Goal: Transaction & Acquisition: Purchase product/service

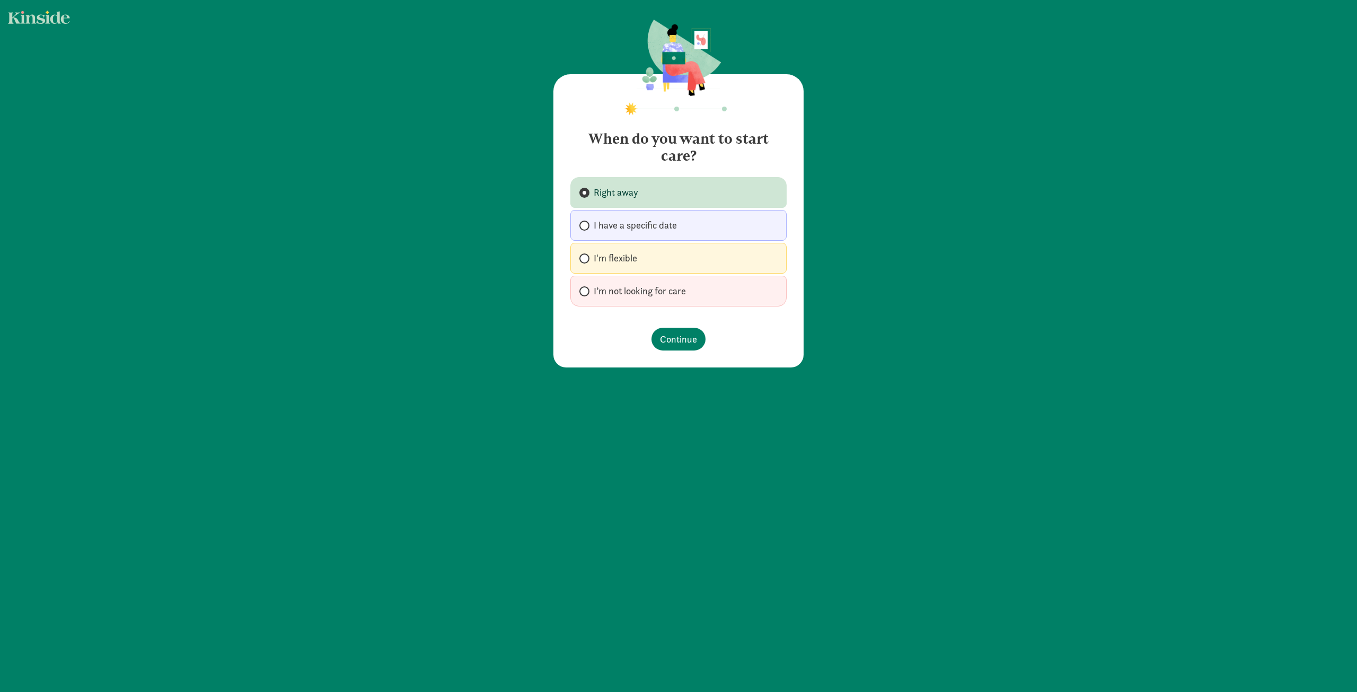
click at [626, 226] on span "I have a specific date" at bounding box center [635, 225] width 83 height 13
click at [586, 226] on input "I have a specific date" at bounding box center [582, 225] width 7 height 7
radio input "true"
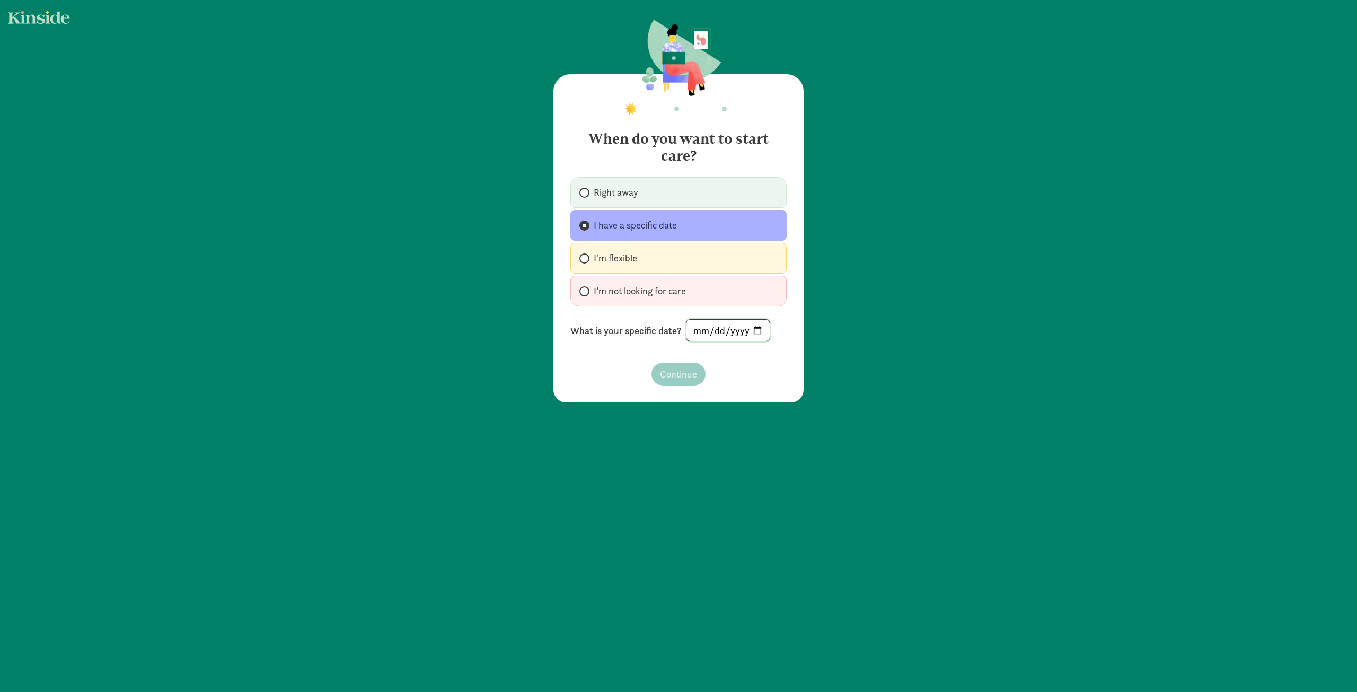
click at [715, 333] on input "date" at bounding box center [728, 330] width 83 height 21
click at [691, 332] on input "date" at bounding box center [728, 330] width 83 height 21
type input "[DATE]"
click at [682, 375] on span "Continue" at bounding box center [678, 374] width 37 height 14
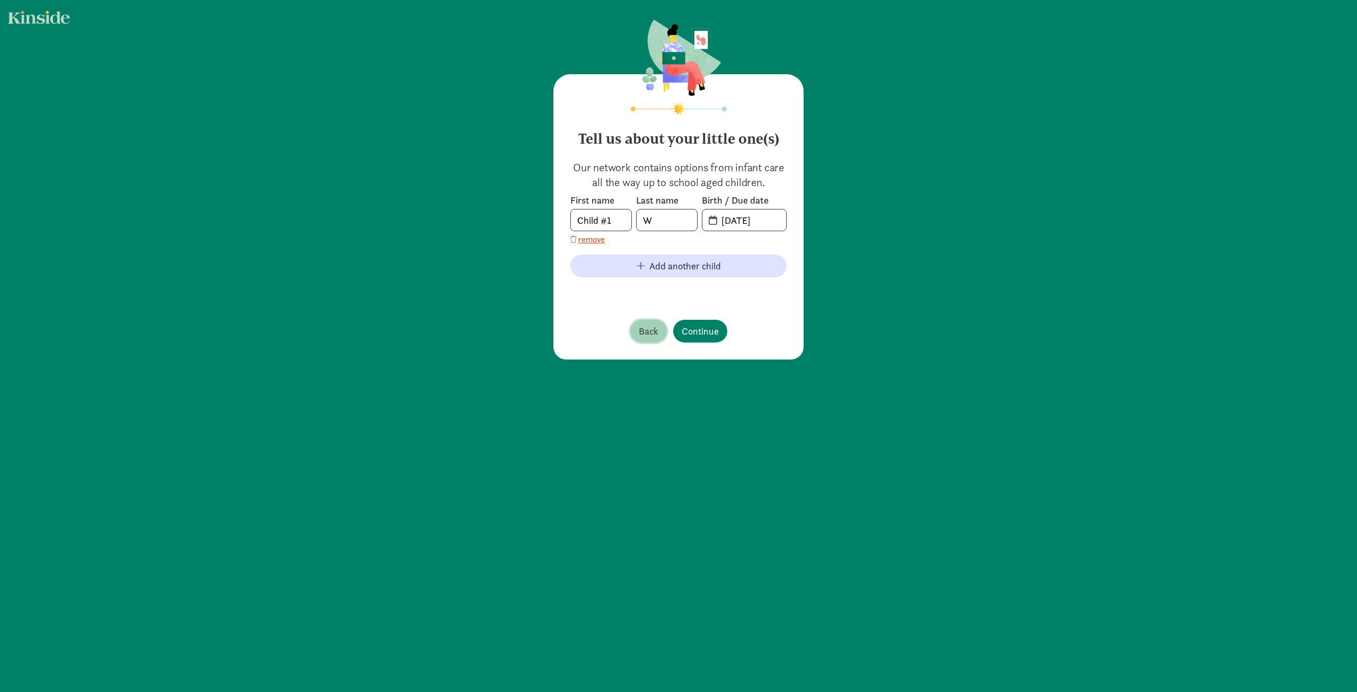
click at [648, 333] on span "Back" at bounding box center [649, 331] width 20 height 14
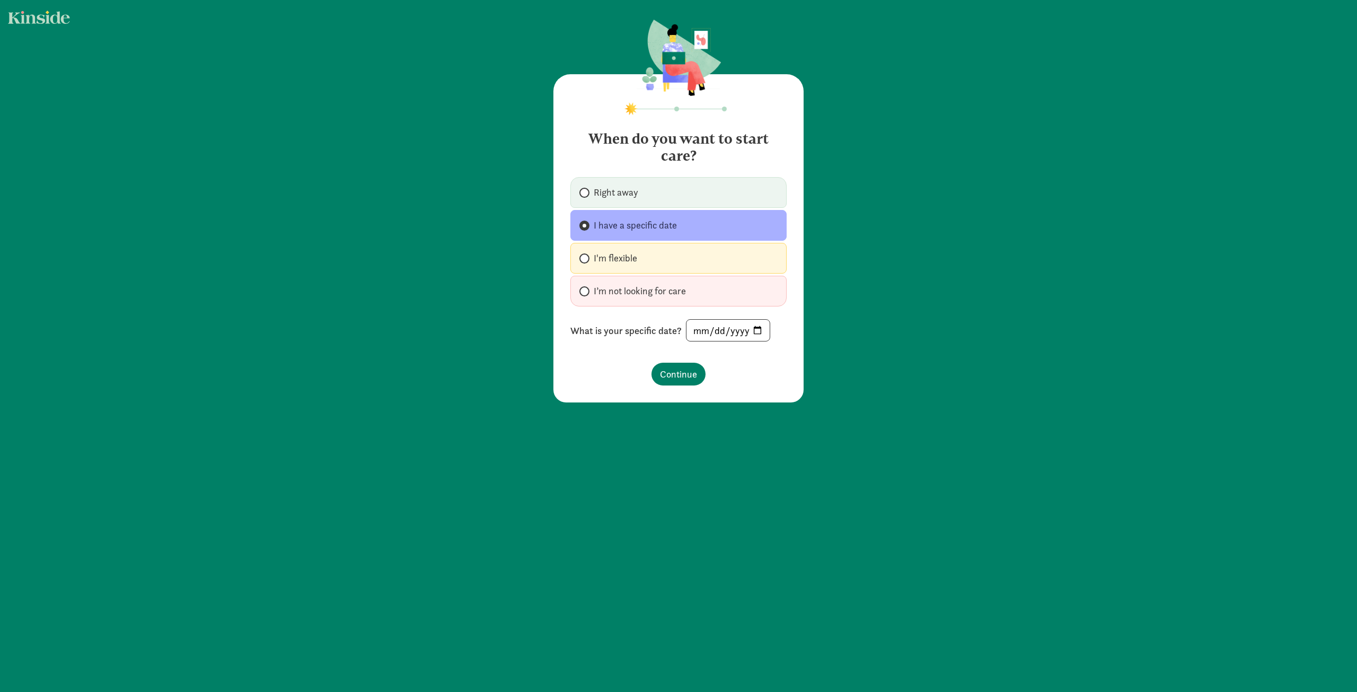
click at [607, 287] on span "I’m not looking for care" at bounding box center [640, 291] width 92 height 13
click at [586, 288] on input "I’m not looking for care" at bounding box center [582, 291] width 7 height 7
radio input "true"
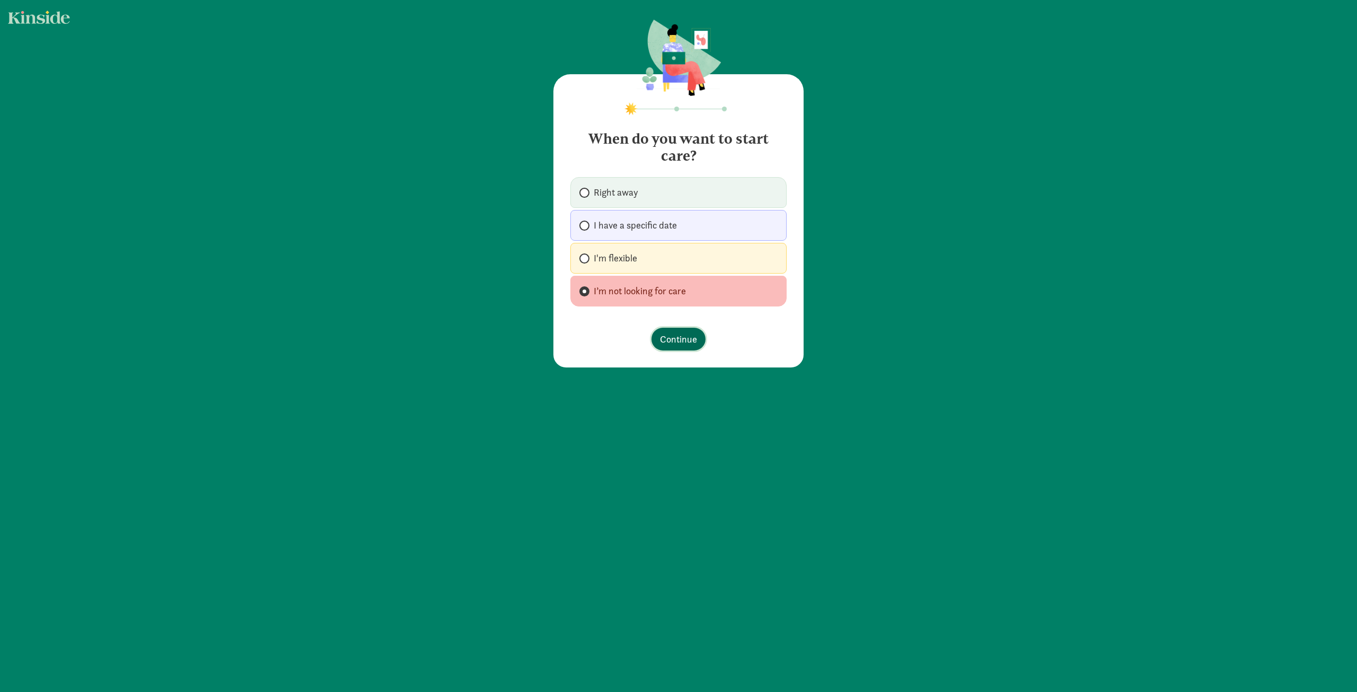
click at [662, 338] on span "Continue" at bounding box center [678, 339] width 37 height 14
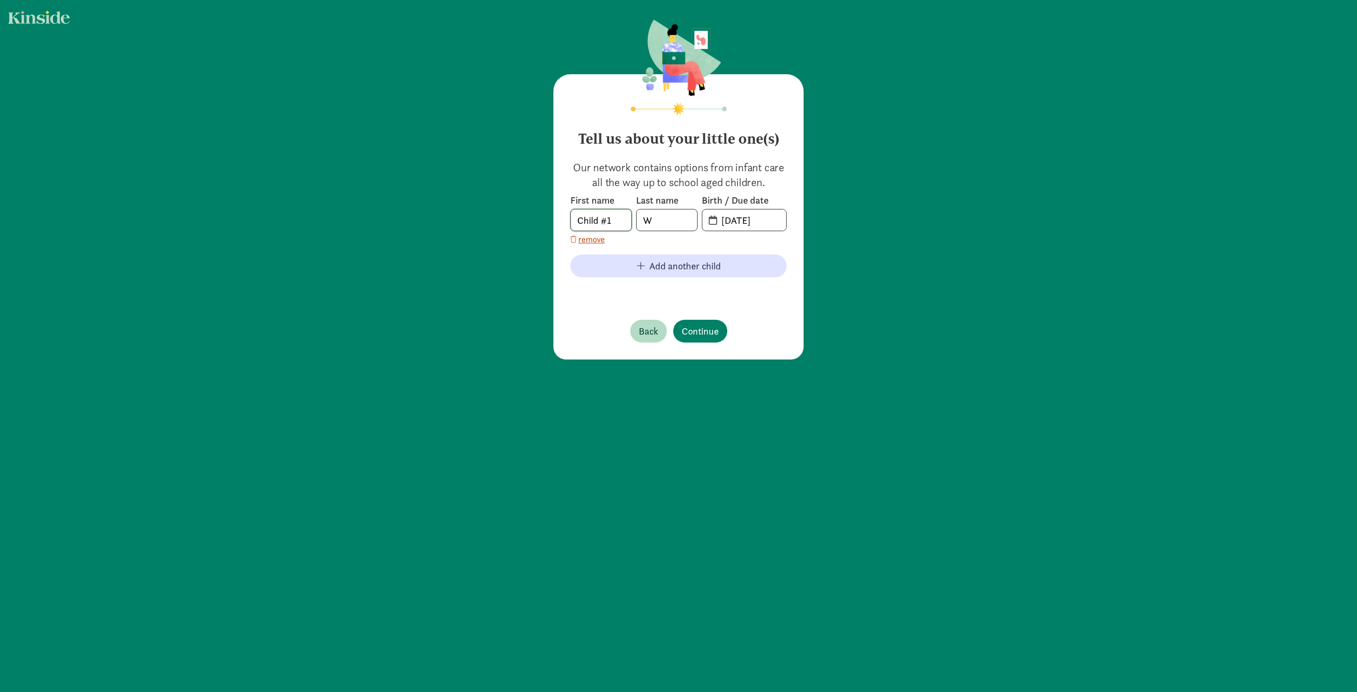
drag, startPoint x: 618, startPoint y: 220, endPoint x: 532, endPoint y: 220, distance: 85.3
click at [532, 220] on div "Tell us about your little one(s) Our network contains options from infant care …" at bounding box center [678, 190] width 1357 height 381
click at [611, 224] on input "[PERSON_NAME]" at bounding box center [601, 219] width 60 height 21
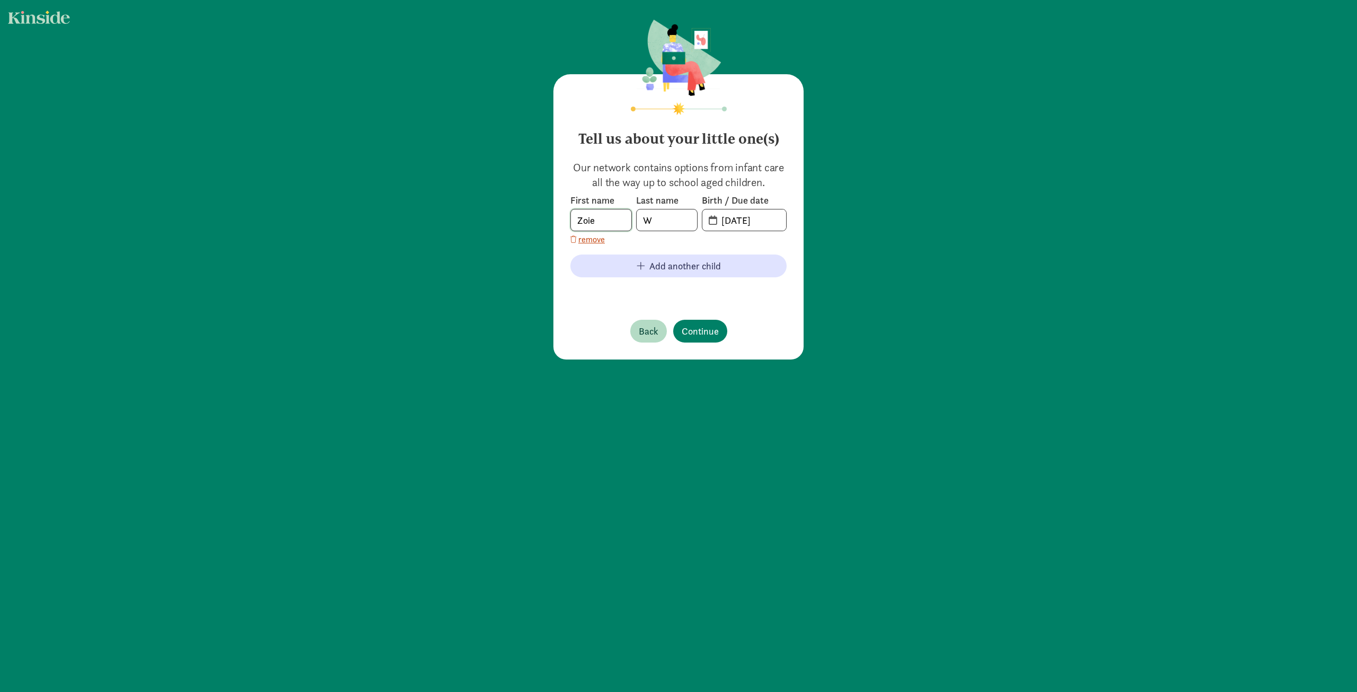
type input "Zoie"
type input "[PERSON_NAME]"
click at [767, 229] on input "09-11-2025" at bounding box center [750, 219] width 71 height 21
click at [735, 220] on input "20-25-0911" at bounding box center [750, 219] width 71 height 21
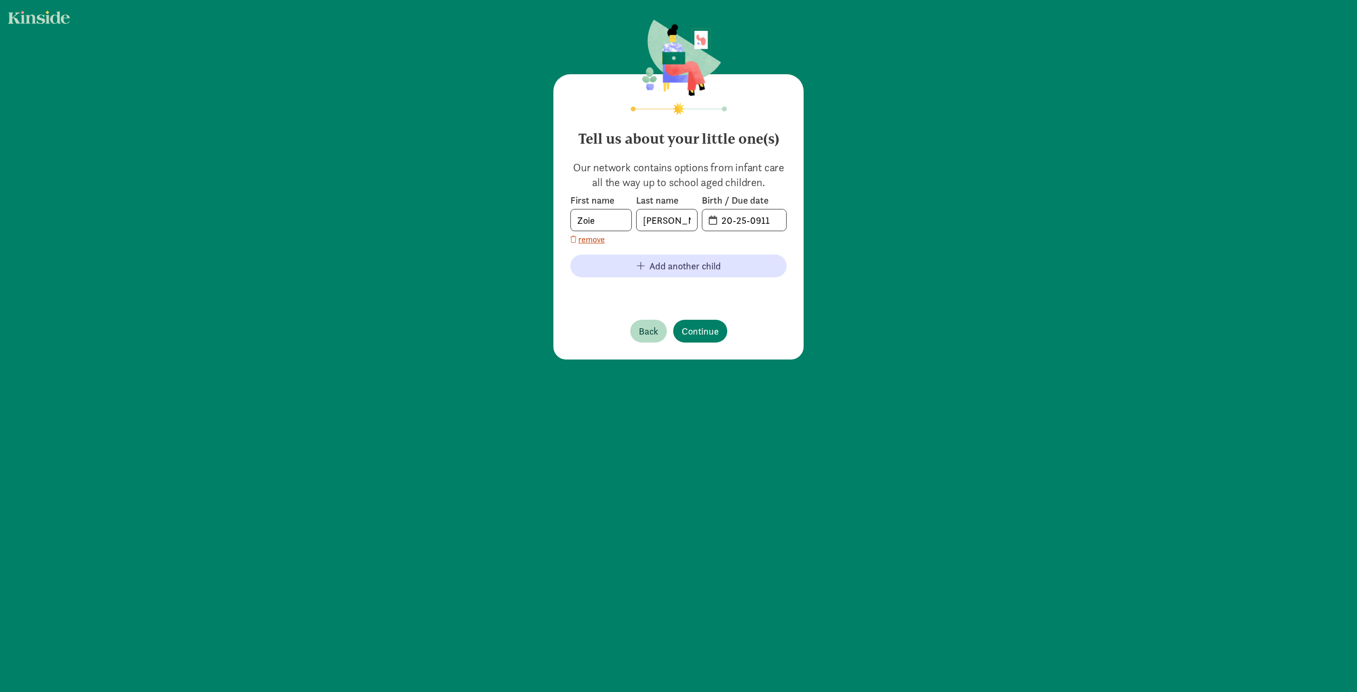
click at [708, 222] on span "20-25-0911" at bounding box center [744, 219] width 84 height 21
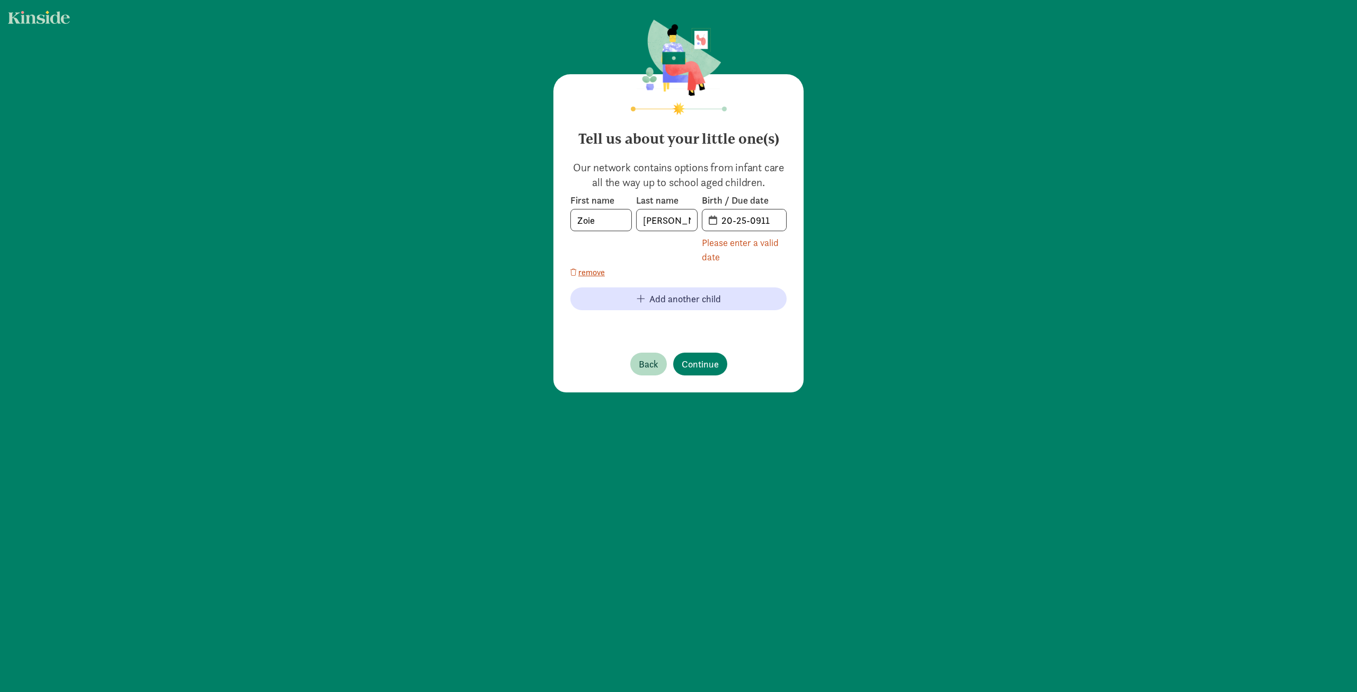
click at [708, 222] on span "20-25-0911" at bounding box center [744, 219] width 84 height 21
click at [730, 223] on input "20-25-0911" at bounding box center [750, 219] width 71 height 21
drag, startPoint x: 723, startPoint y: 222, endPoint x: 793, endPoint y: 220, distance: 70.0
click at [793, 220] on div "Tell us about your little one(s) Our network contains options from infant care …" at bounding box center [678, 233] width 250 height 318
type input "2"
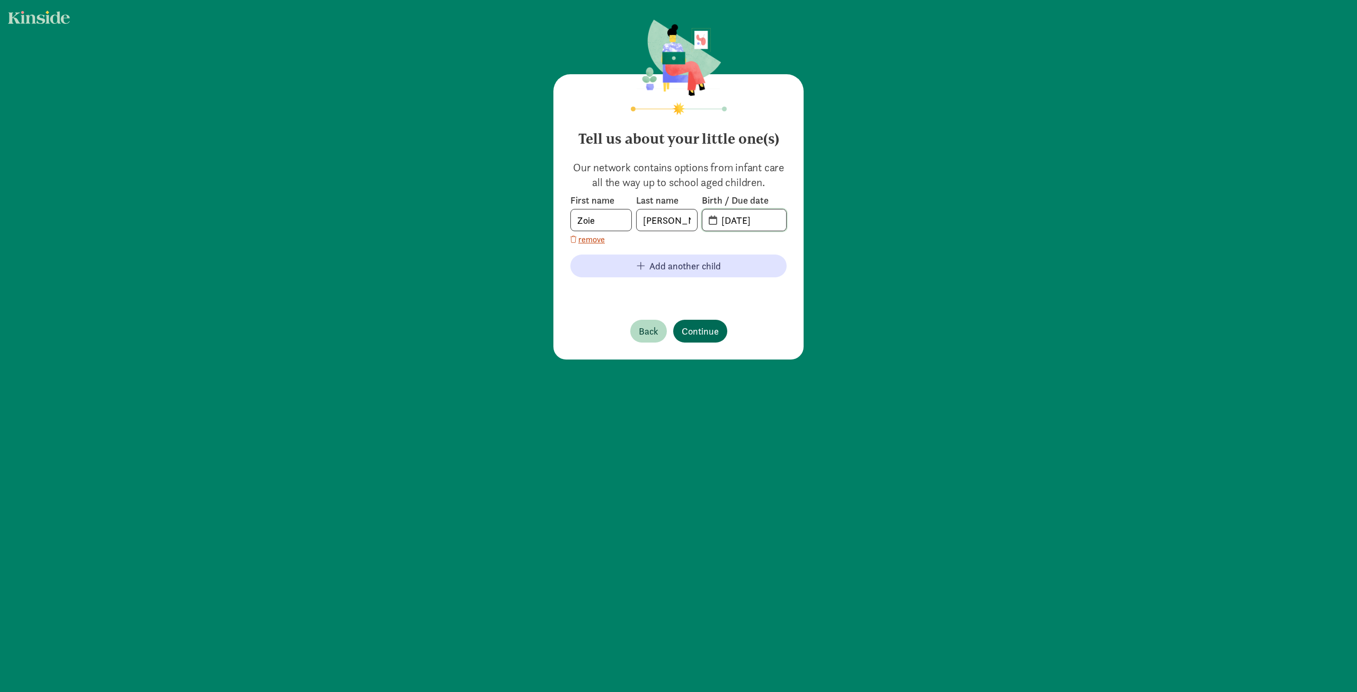
type input "04-08-2024"
click at [688, 329] on span "Continue" at bounding box center [700, 331] width 37 height 14
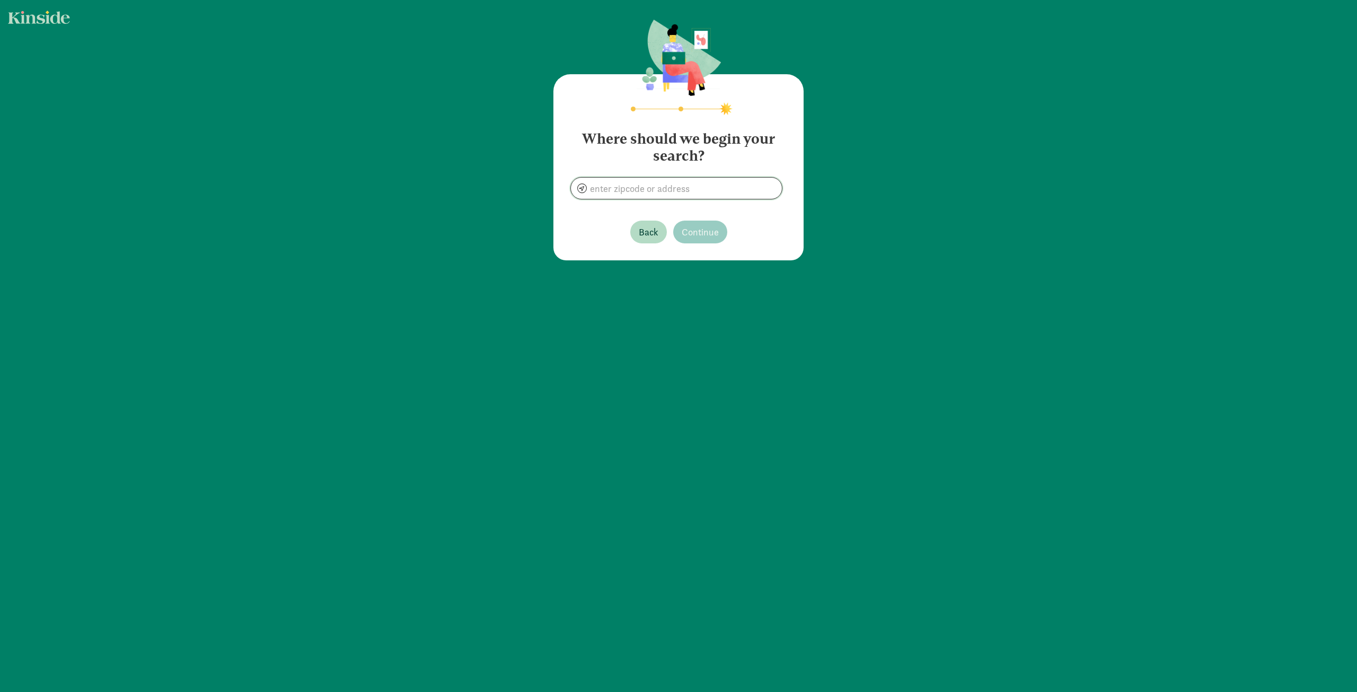
click at [608, 189] on input at bounding box center [676, 188] width 211 height 21
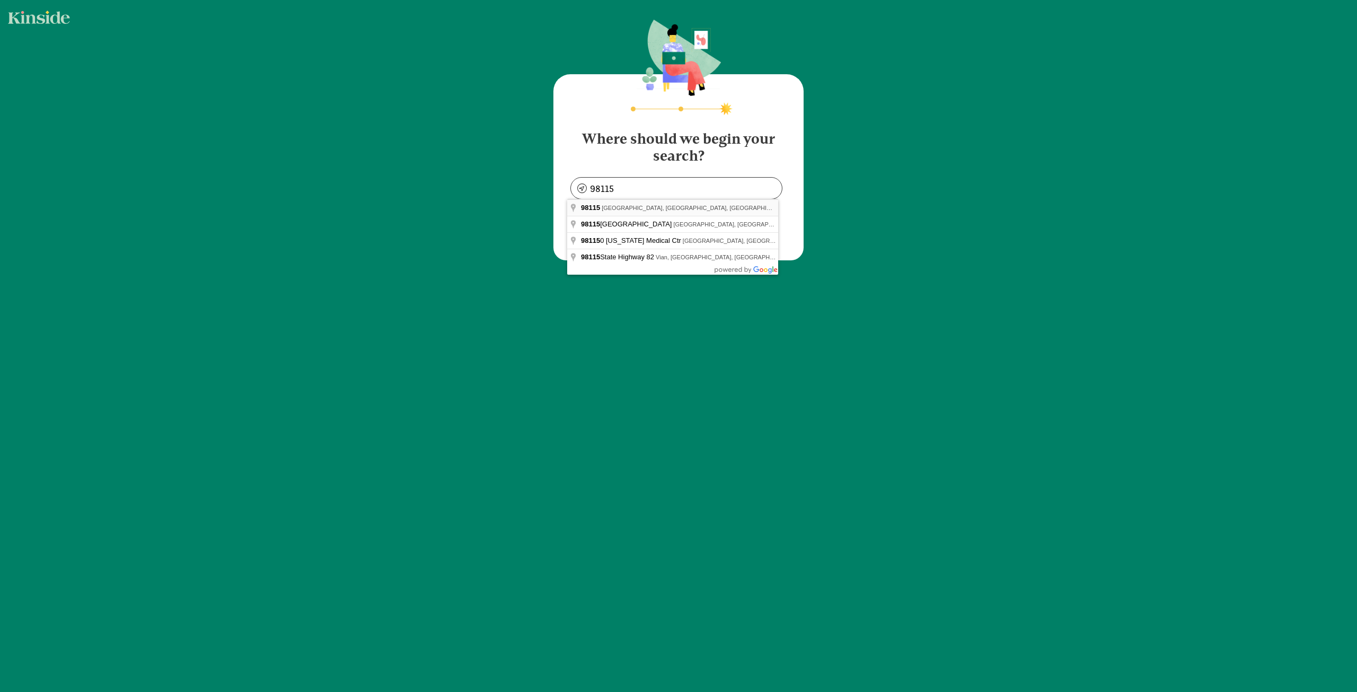
type input "Seattle, WA 98115, USA"
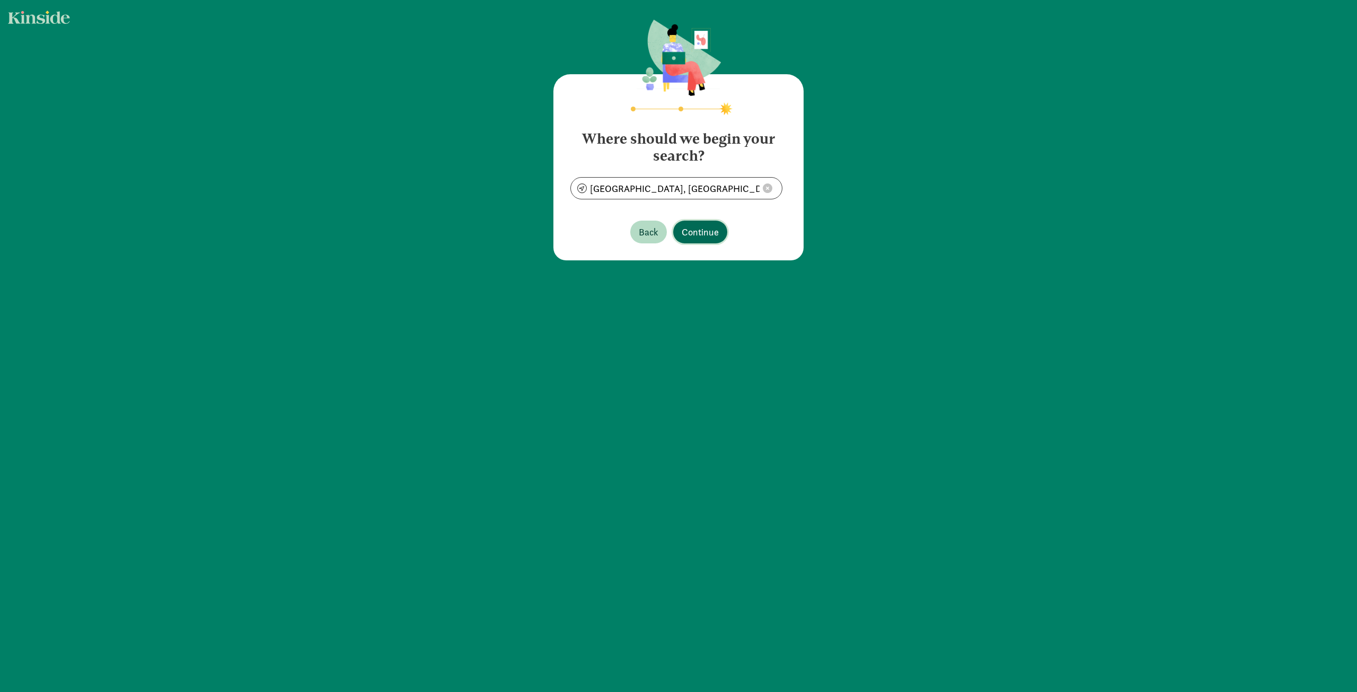
click at [682, 232] on span "Continue" at bounding box center [700, 232] width 37 height 14
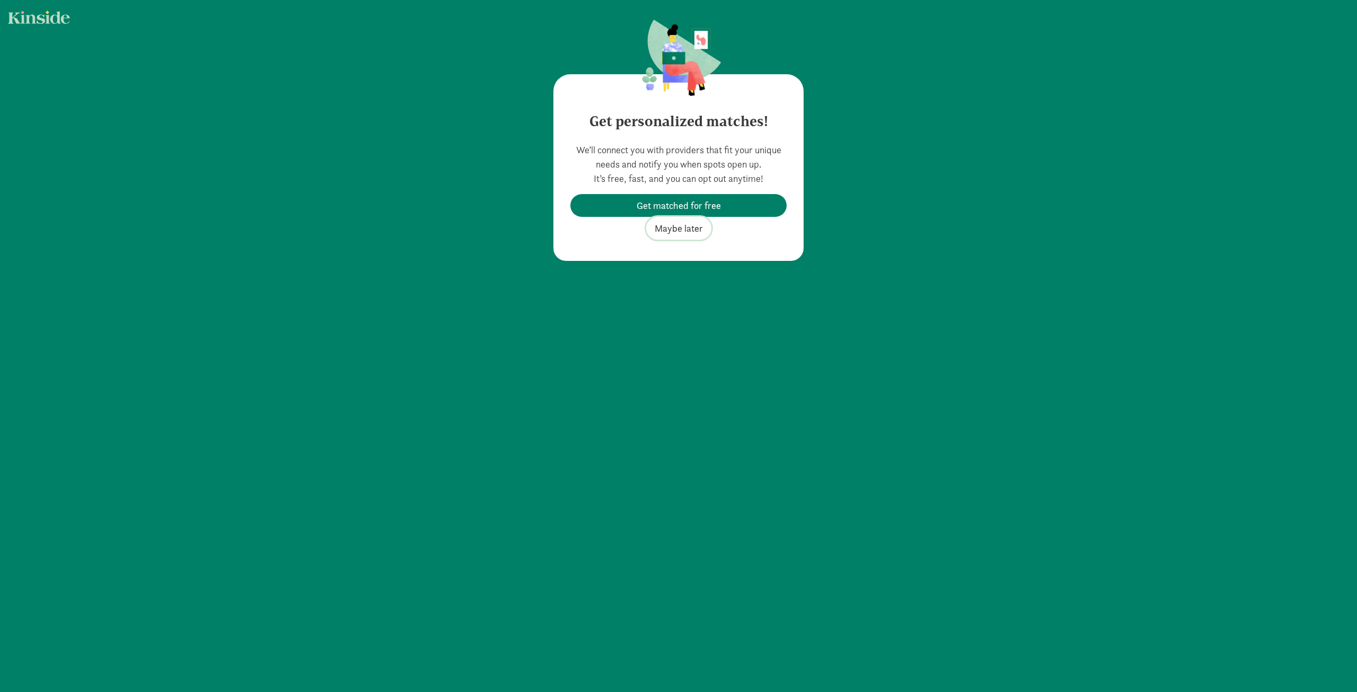
click at [677, 224] on span "Maybe later" at bounding box center [679, 228] width 48 height 14
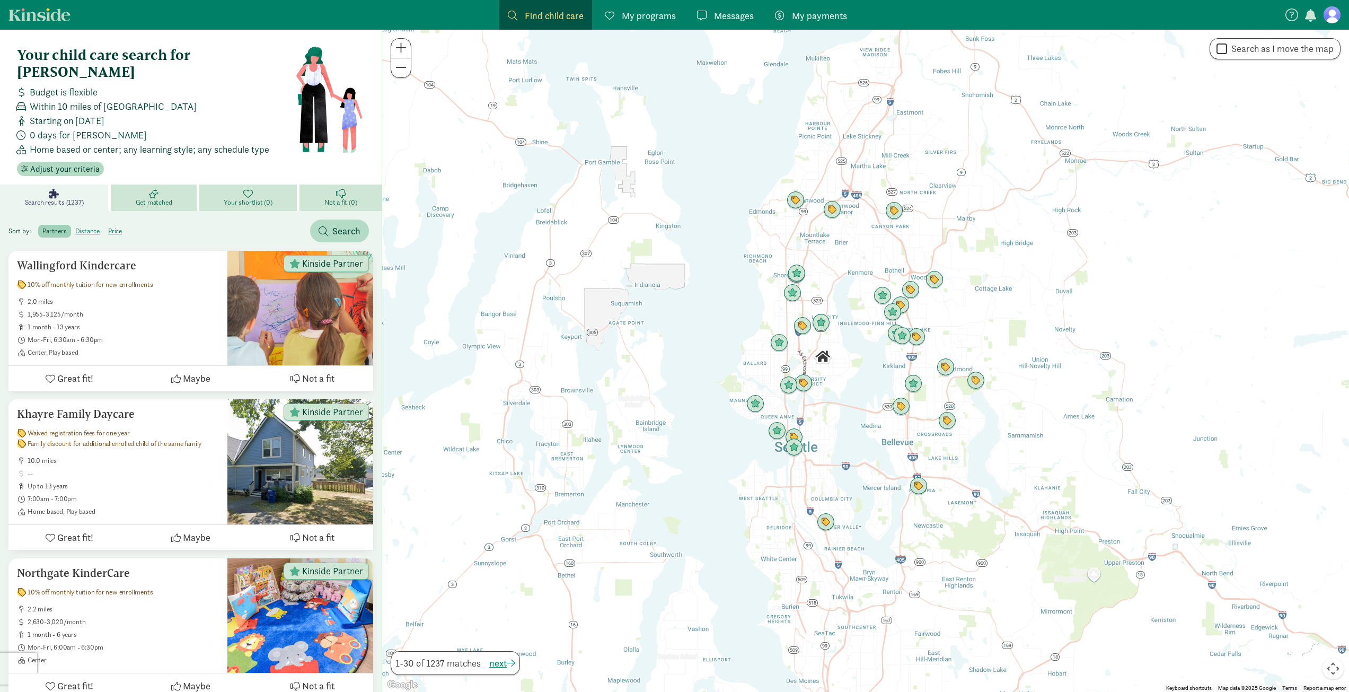
click at [666, 17] on span "My programs" at bounding box center [649, 15] width 54 height 14
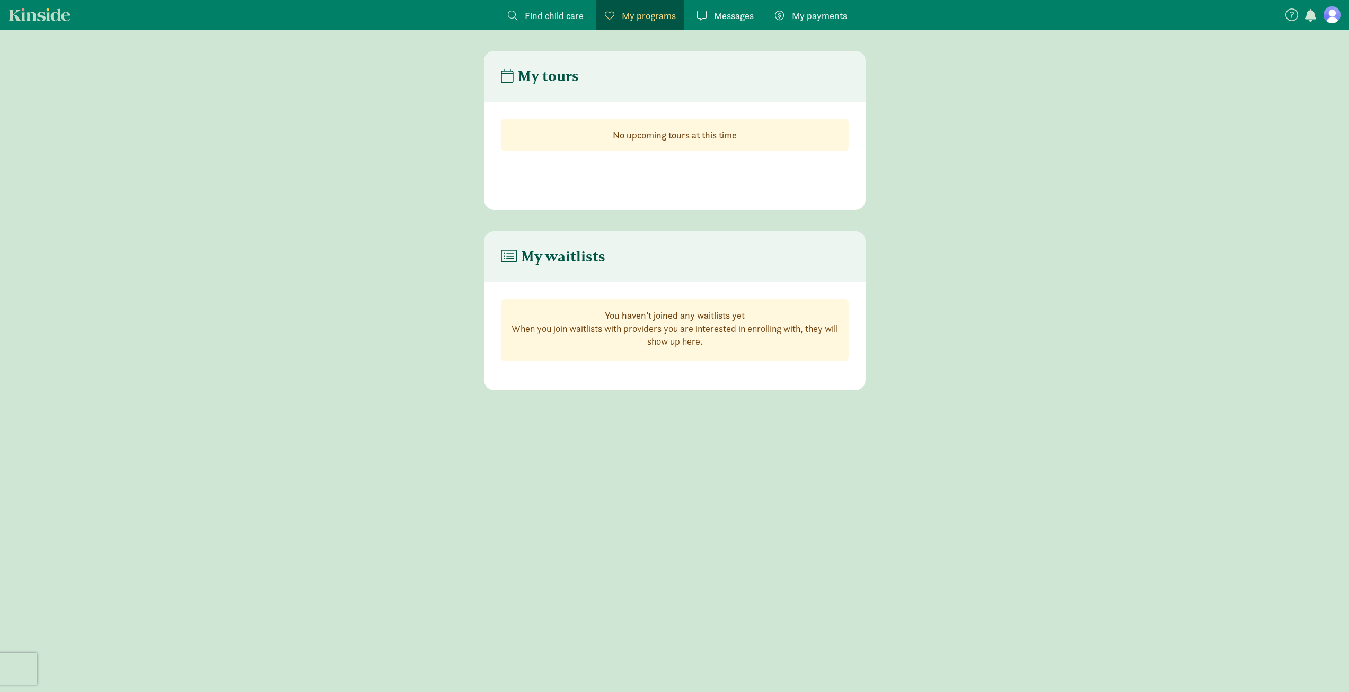
click at [840, 16] on span "My payments" at bounding box center [819, 15] width 55 height 14
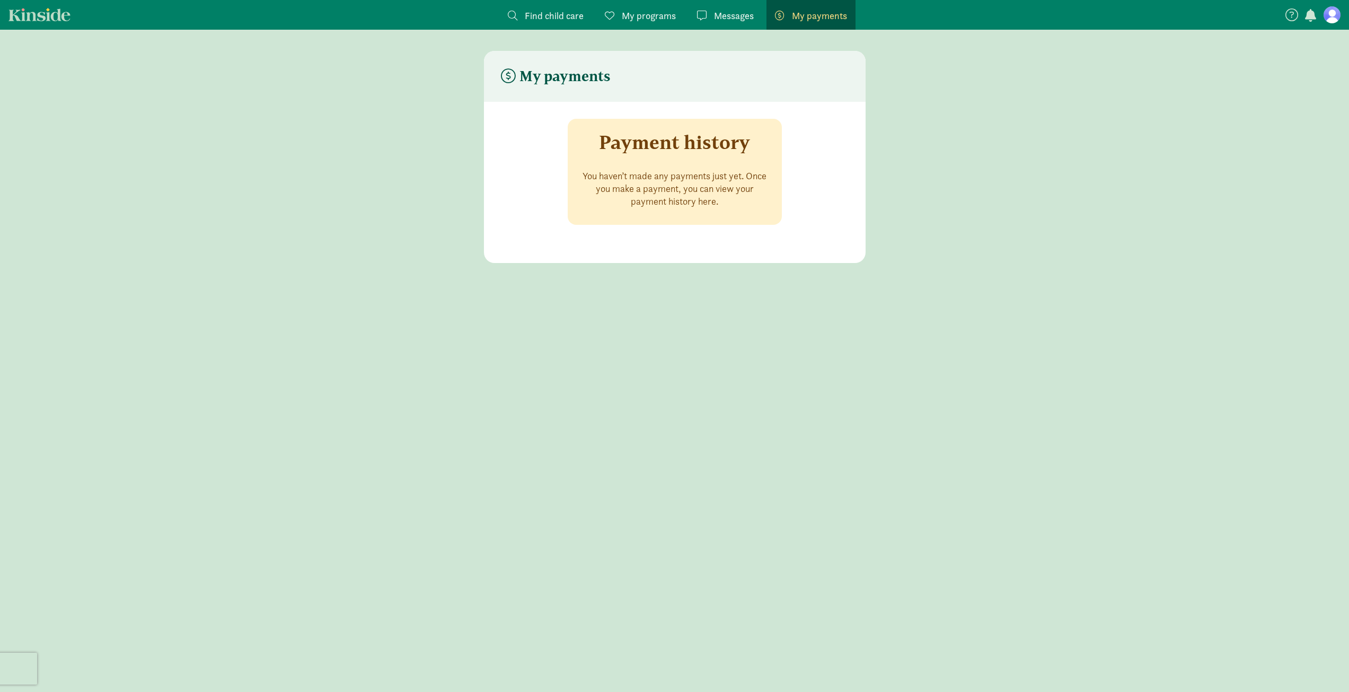
drag, startPoint x: 840, startPoint y: 16, endPoint x: 751, endPoint y: 152, distance: 162.3
click at [840, 15] on span "My payments" at bounding box center [819, 15] width 55 height 14
click at [689, 244] on section "Payment history You haven’t made any payments just yet. Once you make a payment…" at bounding box center [675, 182] width 382 height 161
click at [562, 15] on span "Find child care" at bounding box center [554, 15] width 59 height 14
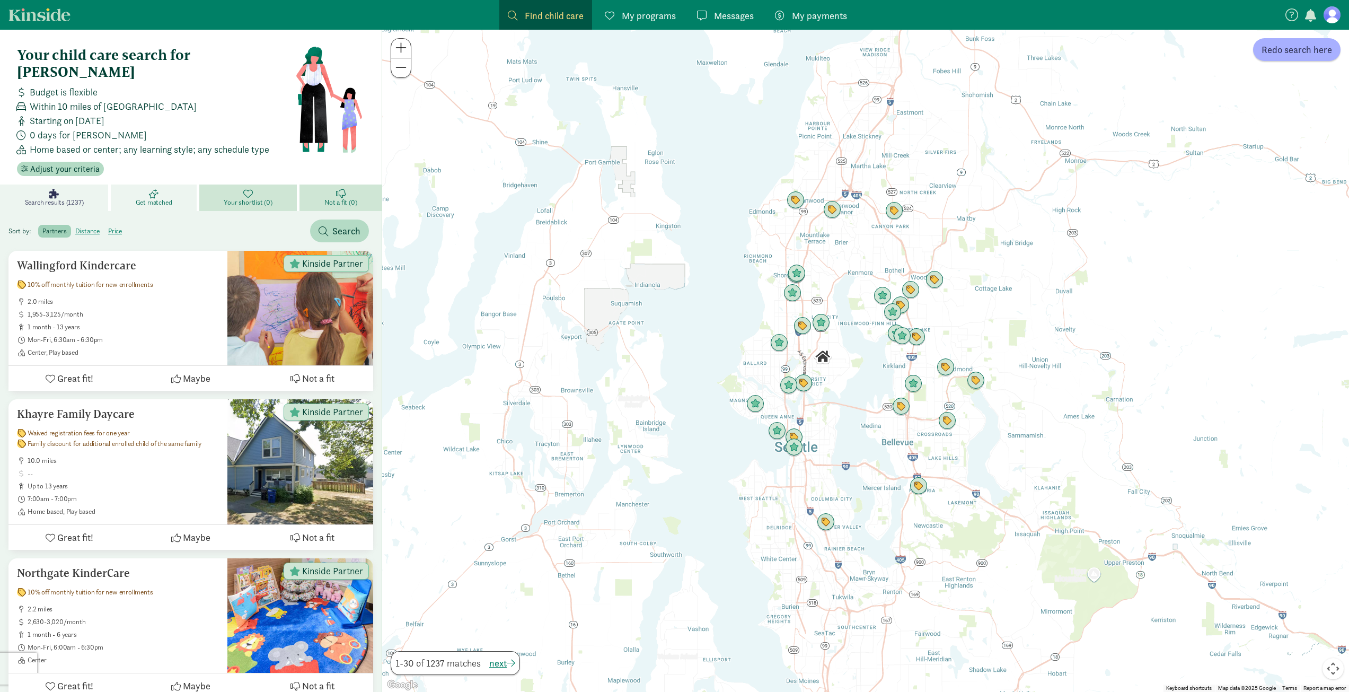
click at [158, 189] on icon at bounding box center [154, 194] width 10 height 10
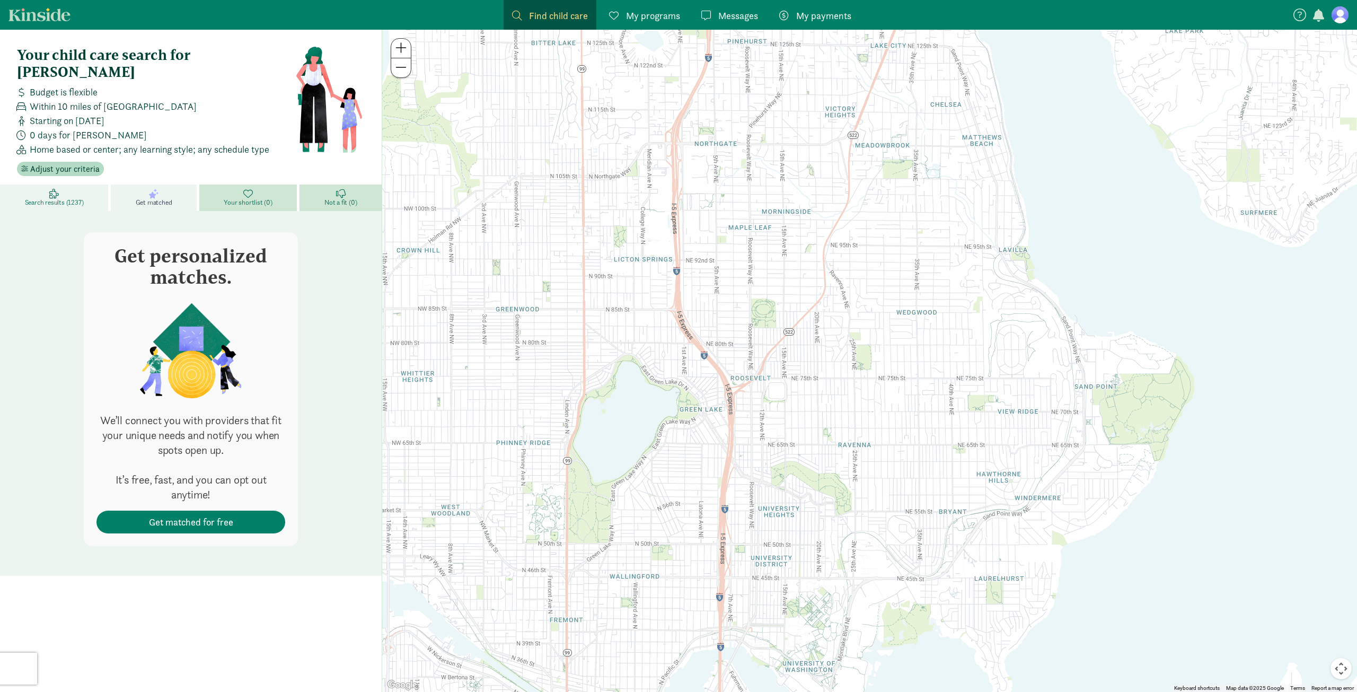
click at [62, 198] on span "Search results (1237)" at bounding box center [54, 202] width 59 height 8
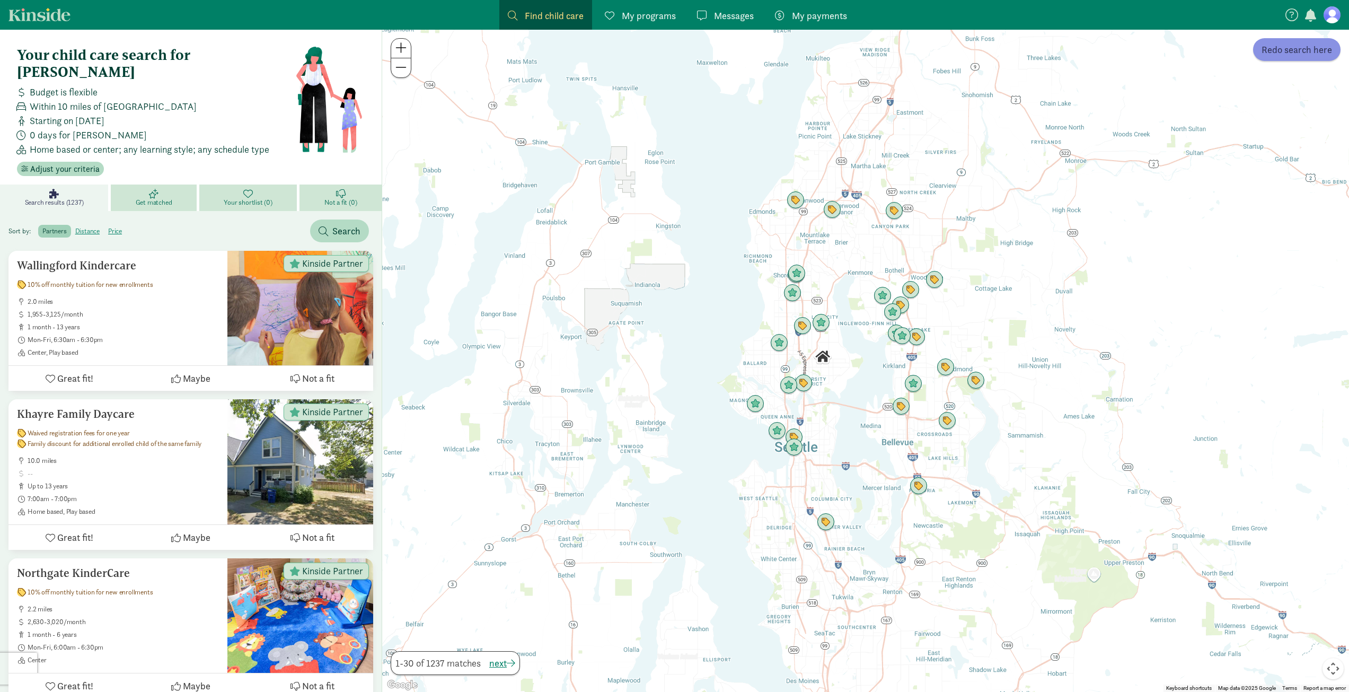
click at [1310, 56] on span "Redo search here" at bounding box center [1297, 49] width 71 height 14
click at [66, 184] on link "Search results (1237)" at bounding box center [55, 197] width 111 height 27
click at [329, 224] on span "Search" at bounding box center [340, 231] width 42 height 14
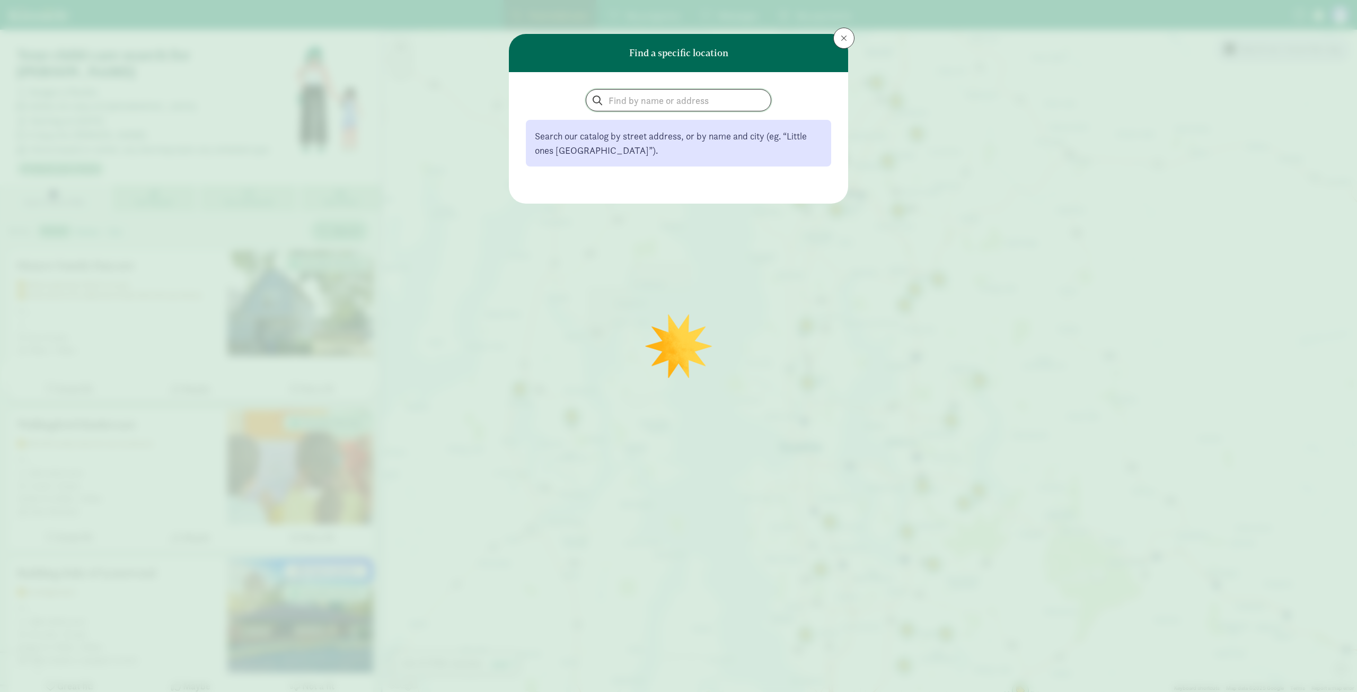
click at [684, 104] on input "search" at bounding box center [678, 100] width 184 height 21
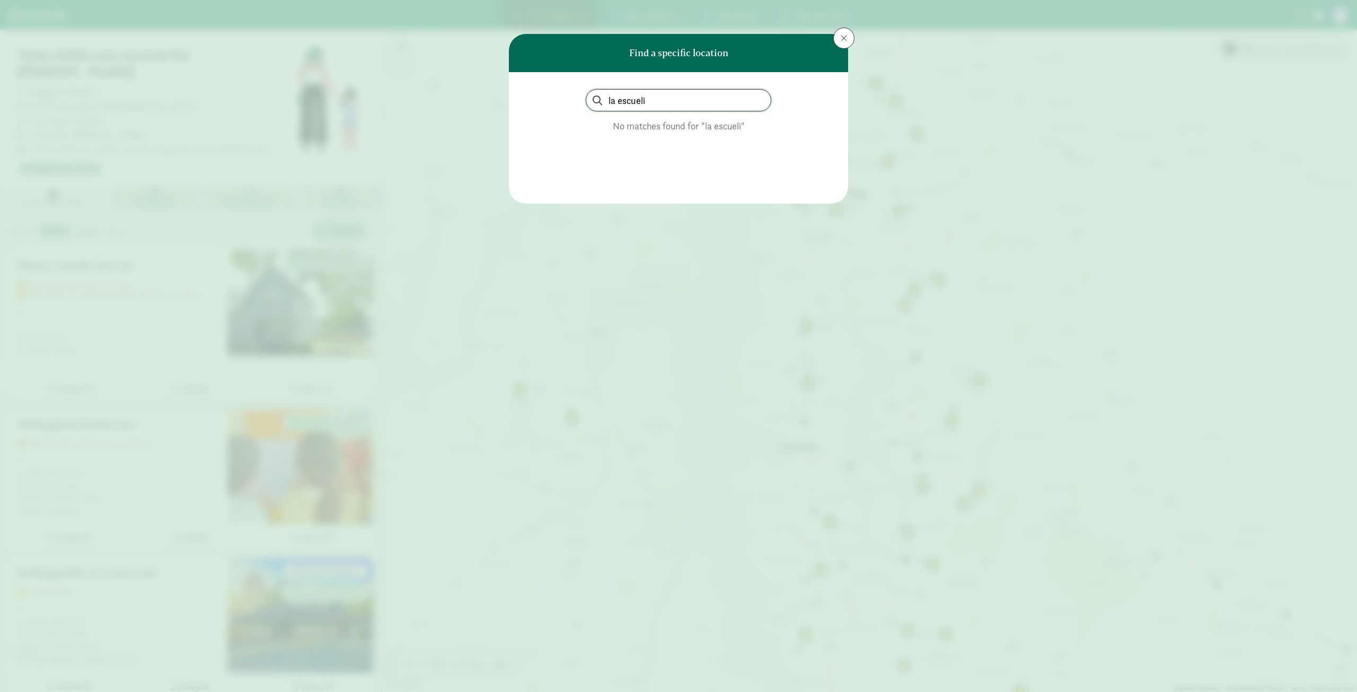
drag, startPoint x: 661, startPoint y: 105, endPoint x: 666, endPoint y: 103, distance: 5.7
click at [666, 103] on input "la escueli" at bounding box center [678, 100] width 184 height 21
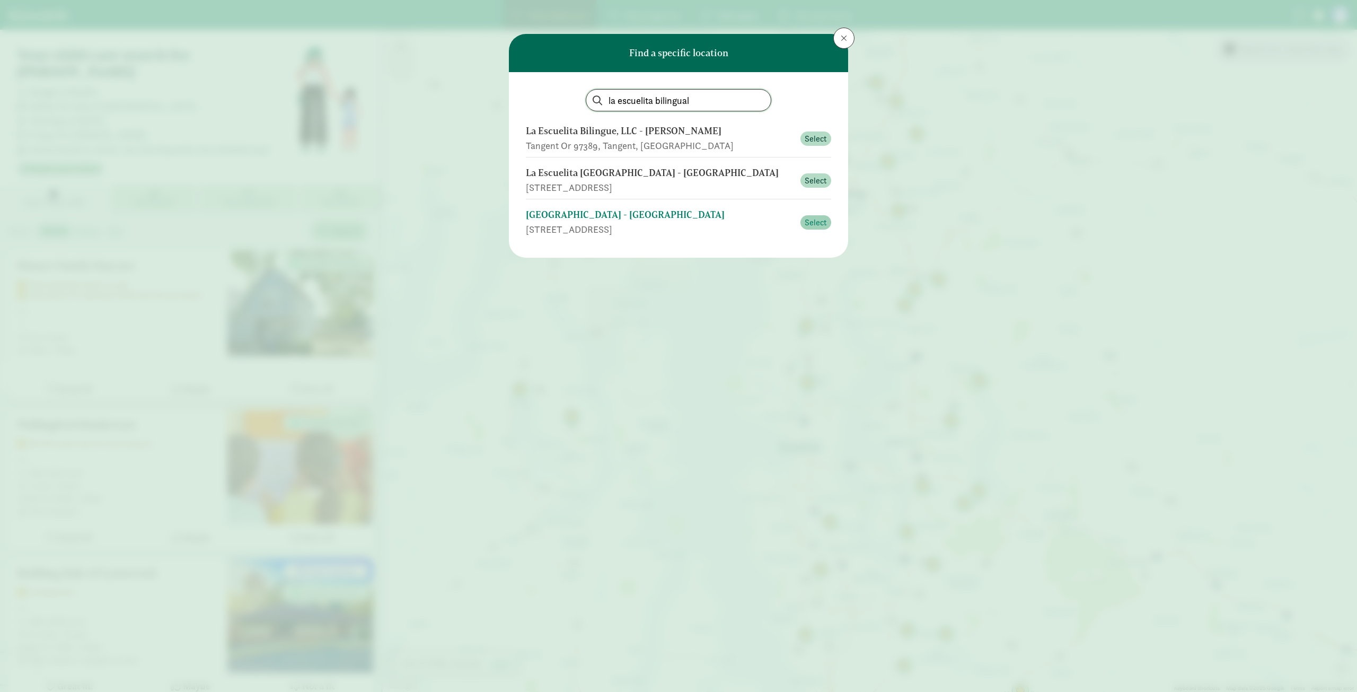
type input "la escuelita bilingual"
click at [812, 220] on span "Select" at bounding box center [816, 222] width 22 height 13
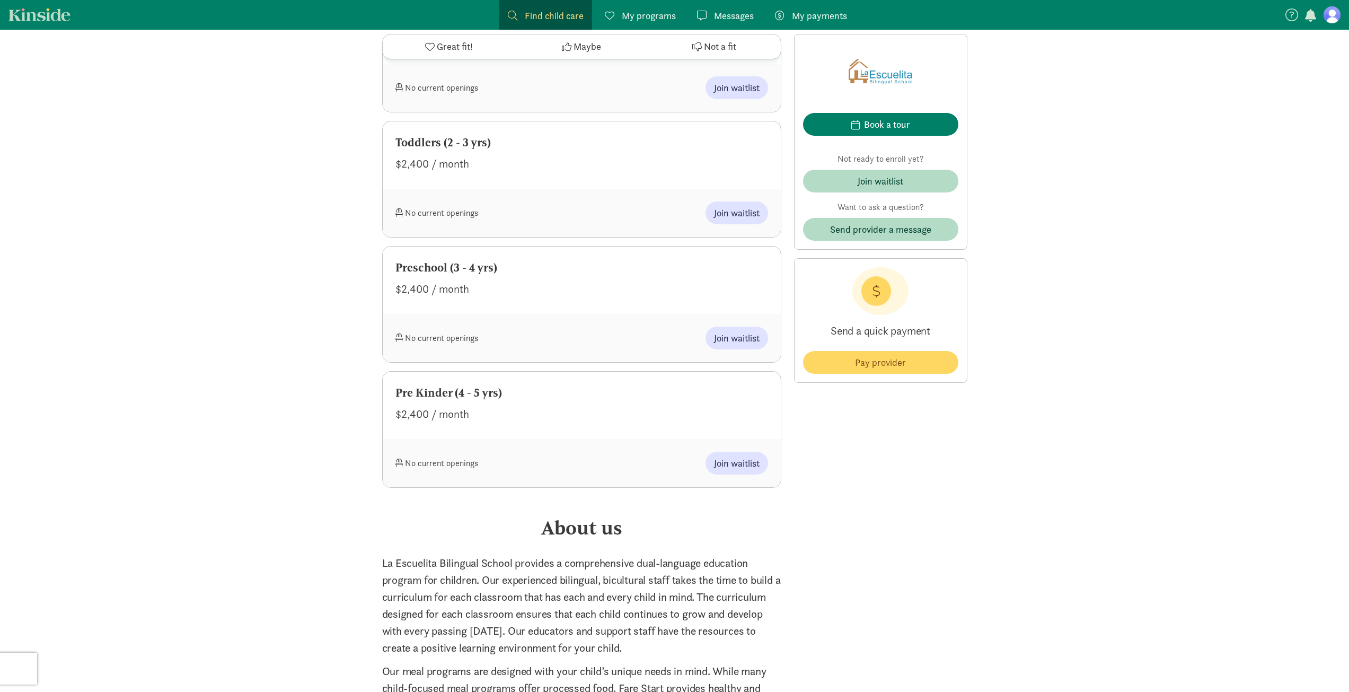
scroll to position [371, 0]
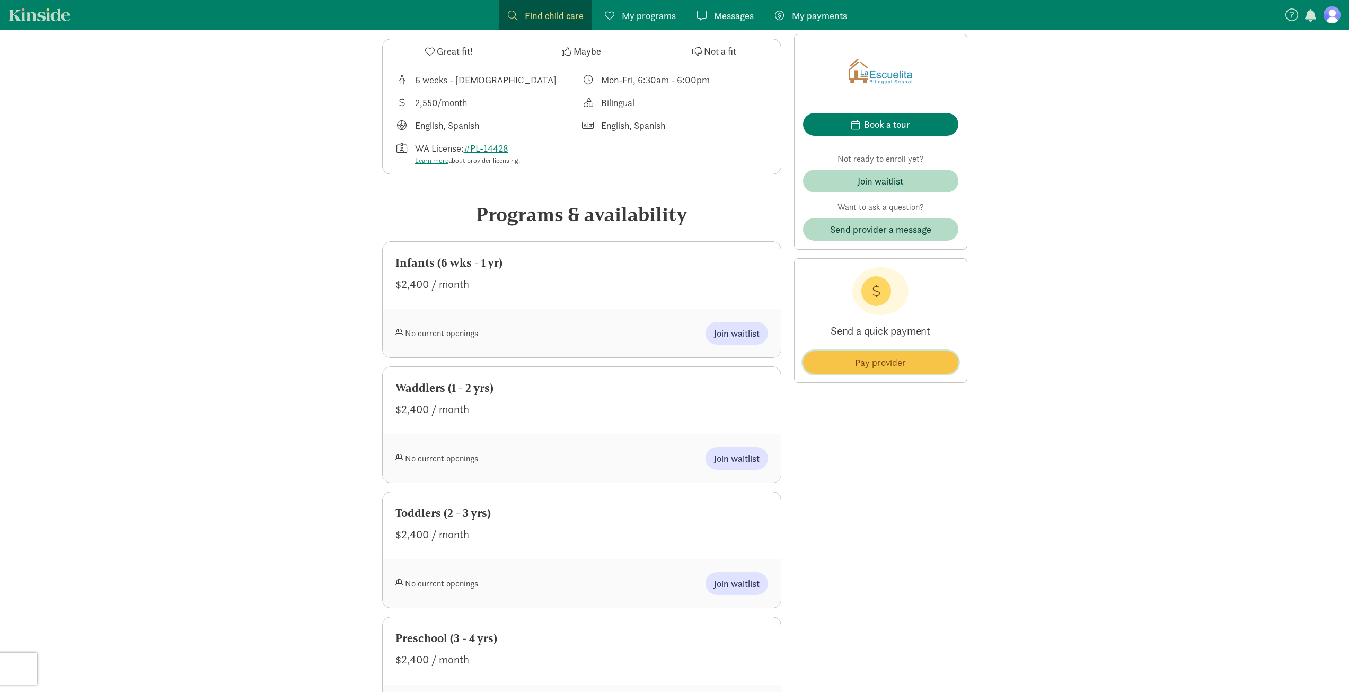
click at [901, 364] on span "Pay provider" at bounding box center [880, 362] width 51 height 14
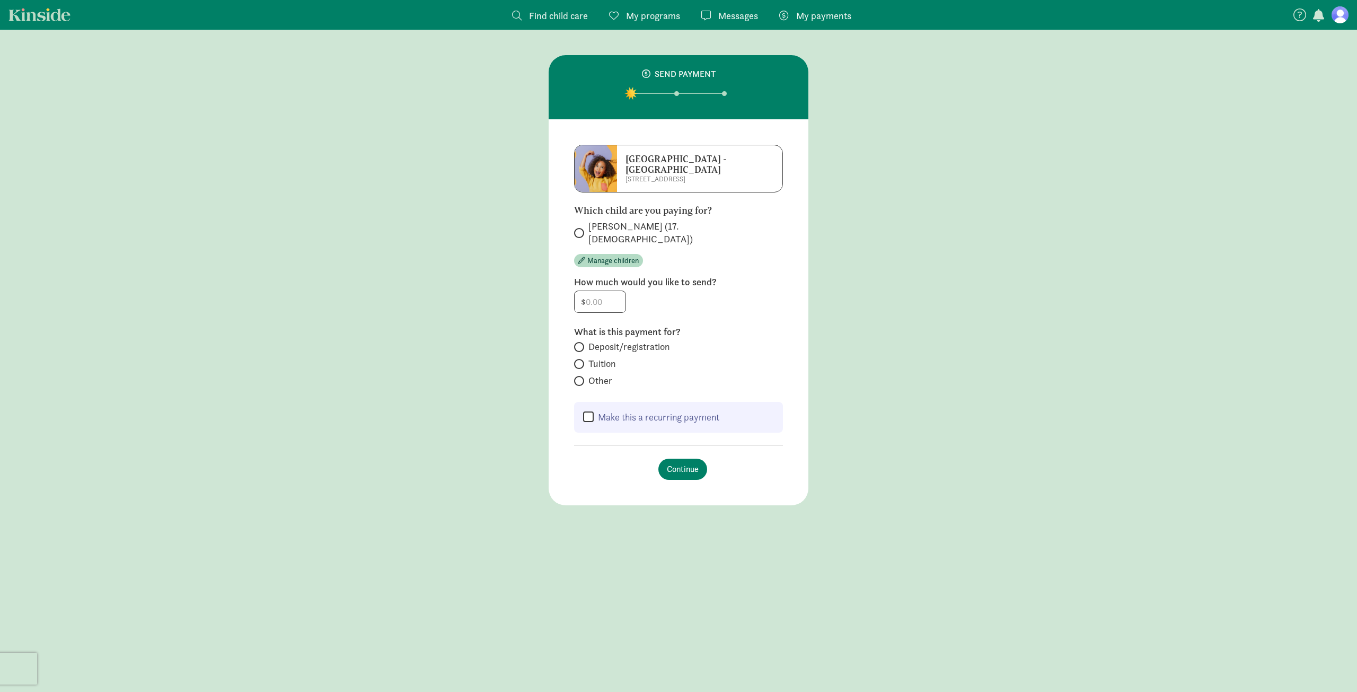
click at [728, 298] on div "$" at bounding box center [678, 302] width 209 height 22
click at [694, 229] on span "Zoie Wharton (17.1 months old)" at bounding box center [685, 232] width 195 height 25
click at [581, 230] on input "Zoie Wharton (17.1 months old)" at bounding box center [577, 233] width 7 height 7
radio input "true"
click at [750, 357] on label "Tuition" at bounding box center [678, 363] width 209 height 13
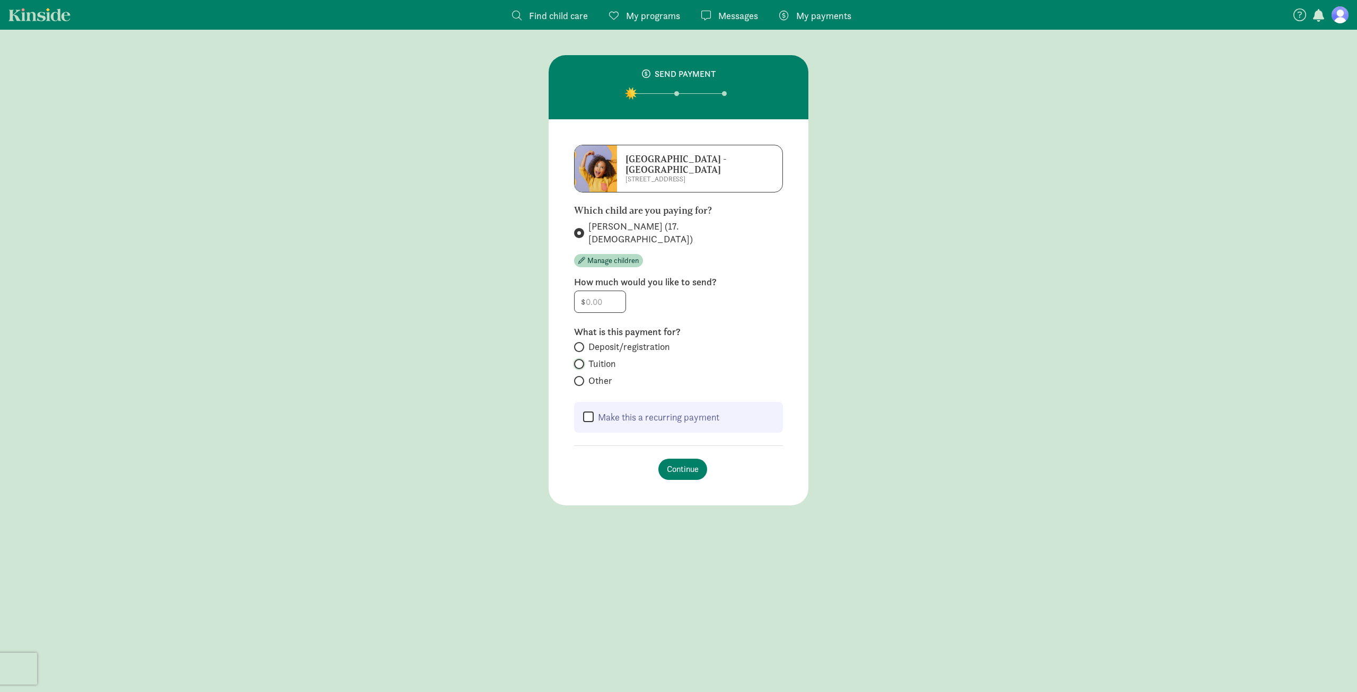
click at [581, 360] on input "Tuition" at bounding box center [577, 363] width 7 height 7
radio input "true"
click at [680, 357] on label "Tuition" at bounding box center [678, 363] width 209 height 13
click at [581, 360] on input "Tuition" at bounding box center [577, 363] width 7 height 7
click at [648, 340] on span "Deposit/registration" at bounding box center [629, 346] width 82 height 13
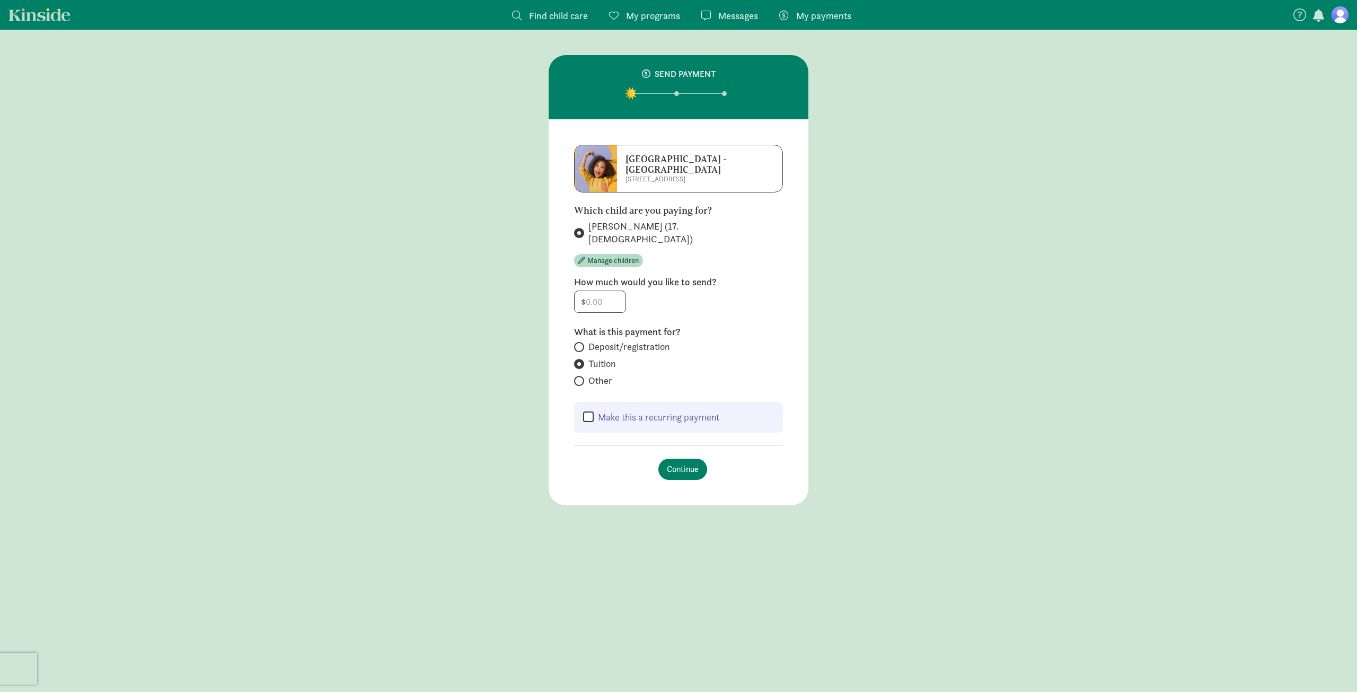
click at [581, 344] on input "Deposit/registration" at bounding box center [577, 347] width 7 height 7
radio input "true"
click at [596, 357] on span "Tuition" at bounding box center [602, 363] width 28 height 13
click at [581, 360] on input "Tuition" at bounding box center [577, 363] width 7 height 7
radio input "true"
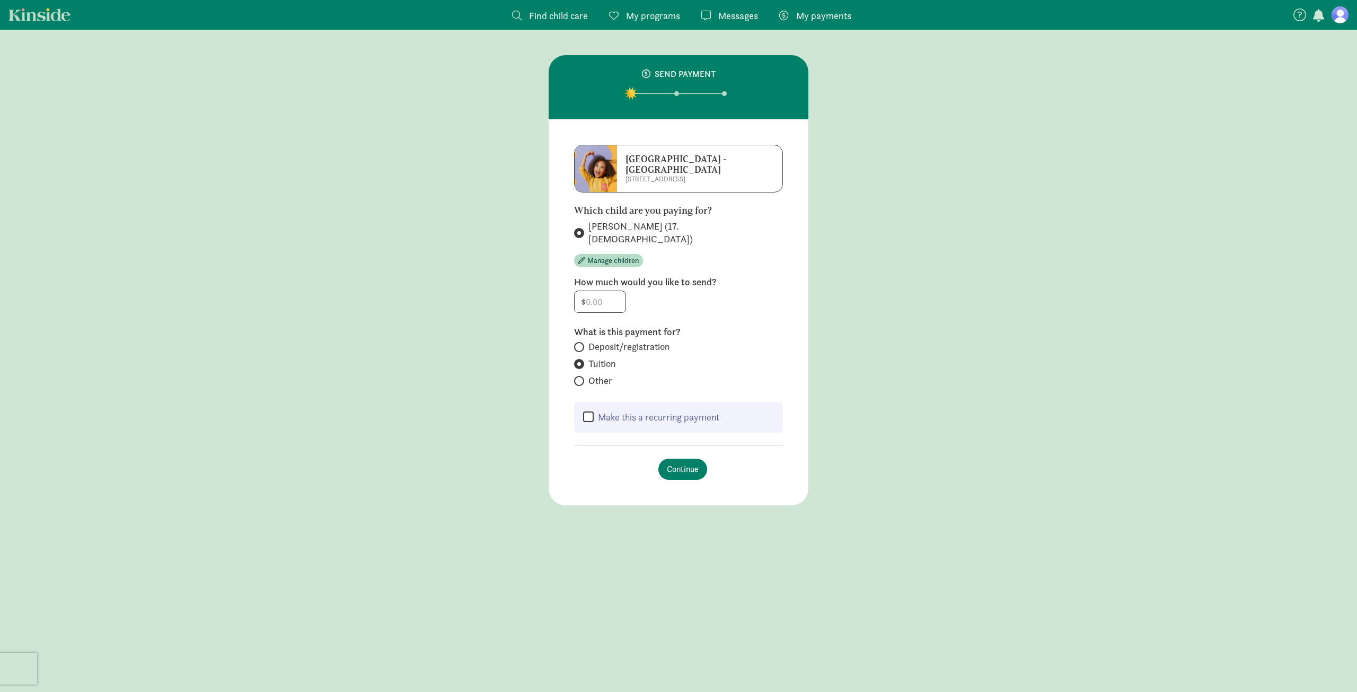
click at [631, 411] on label "Make this a recurring payment" at bounding box center [657, 417] width 126 height 13
click at [594, 411] on input "Make this a recurring payment" at bounding box center [588, 417] width 11 height 13
checkbox input "true"
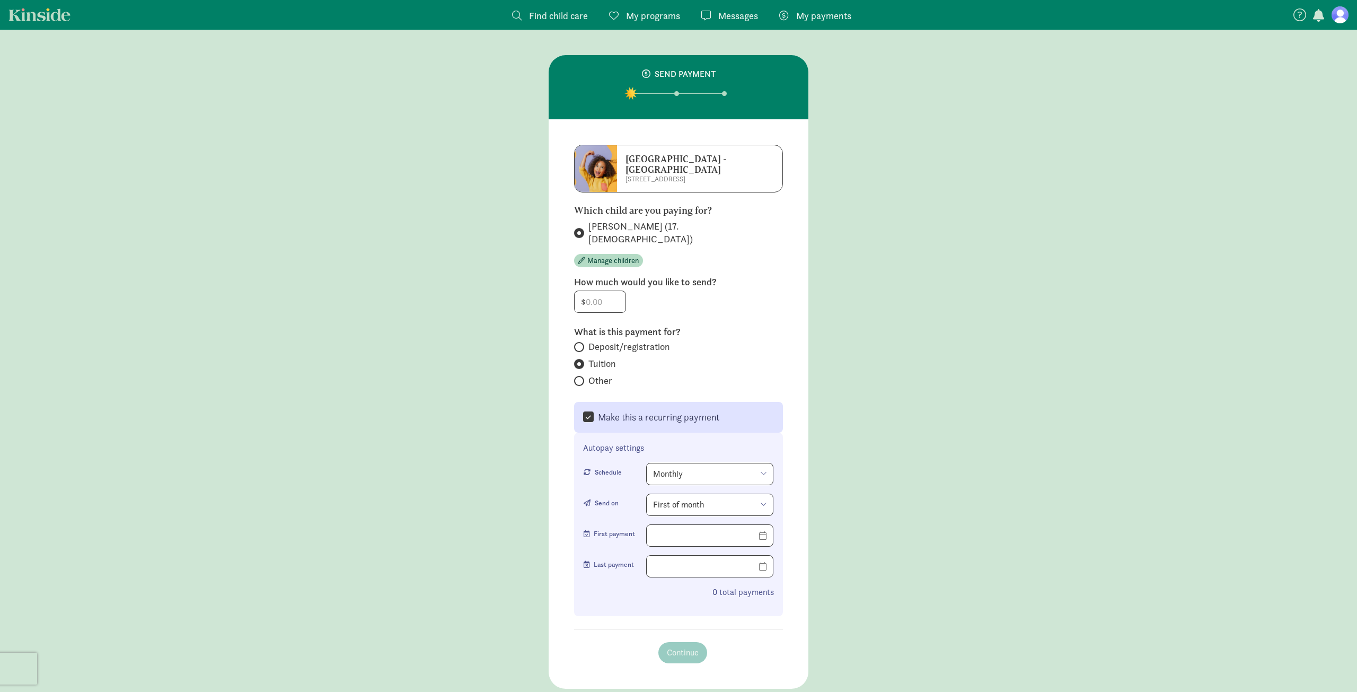
click at [733, 463] on select "Monthly Weekly Every two weeks" at bounding box center [709, 474] width 127 height 22
click at [743, 374] on label "Other" at bounding box center [678, 380] width 209 height 13
click at [581, 377] on input "Other" at bounding box center [577, 380] width 7 height 7
radio input "true"
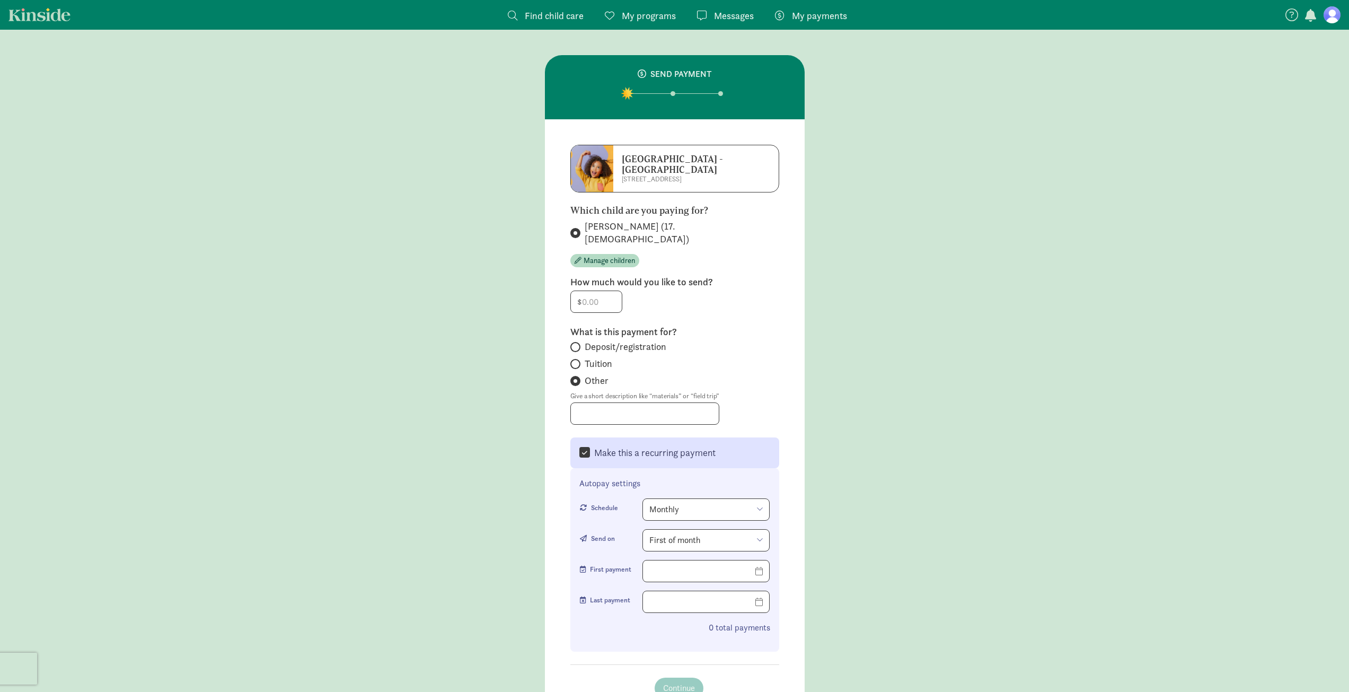
click at [596, 357] on span "Tuition" at bounding box center [599, 363] width 28 height 13
click at [577, 360] on input "Tuition" at bounding box center [573, 363] width 7 height 7
radio input "true"
radio input "false"
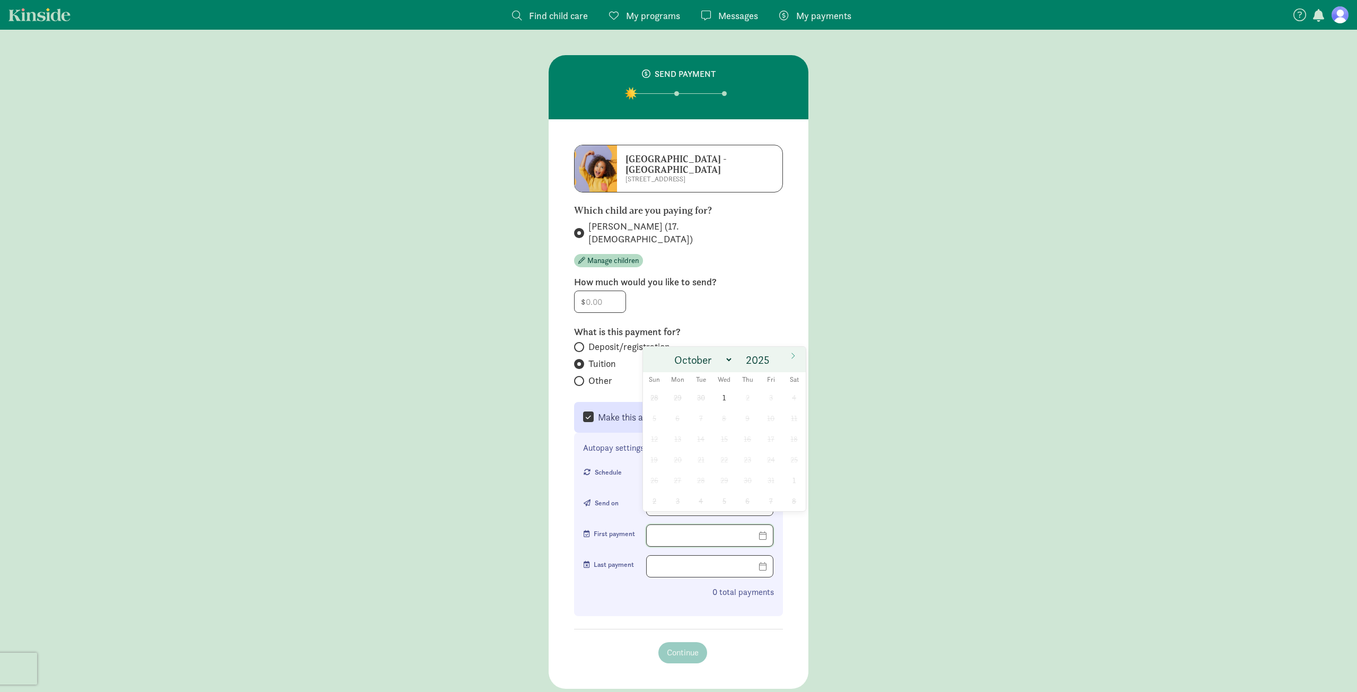
click at [701, 525] on input "text" at bounding box center [710, 535] width 126 height 21
click at [723, 399] on span "1" at bounding box center [724, 397] width 21 height 21
type input "10/01/2025"
click at [688, 556] on input "text" at bounding box center [710, 566] width 126 height 21
click at [687, 557] on input "text" at bounding box center [710, 566] width 126 height 21
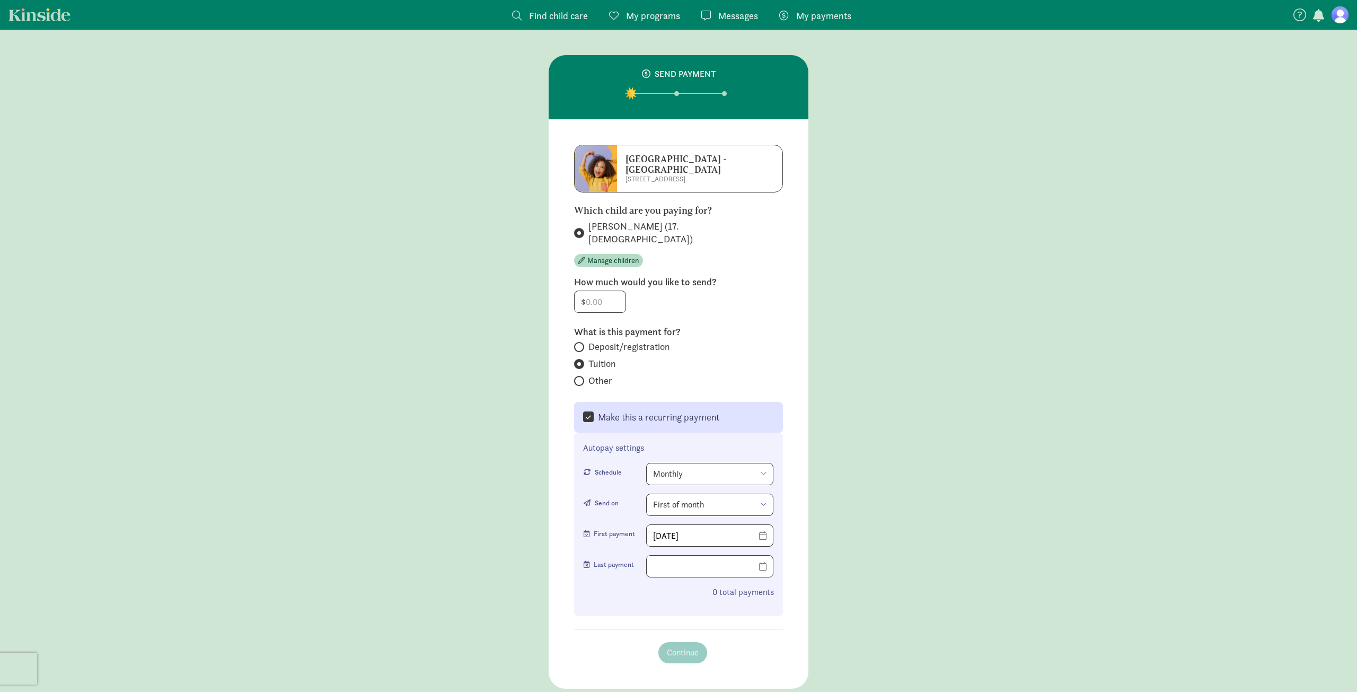
click at [683, 604] on section "La Escuelita Bilingual School - Green Lake 7107 Woodlawn Ave NE Which child are…" at bounding box center [679, 403] width 260 height 569
click at [714, 604] on section "La Escuelita Bilingual School - Green Lake 7107 Woodlawn Ave NE Which child are…" at bounding box center [679, 403] width 260 height 569
click at [601, 292] on input "number" at bounding box center [600, 301] width 51 height 21
type input "2550"
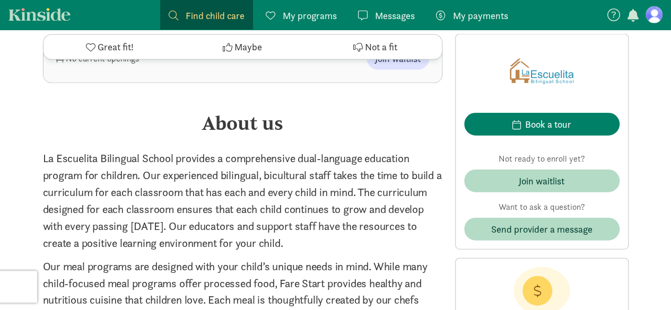
scroll to position [1272, 0]
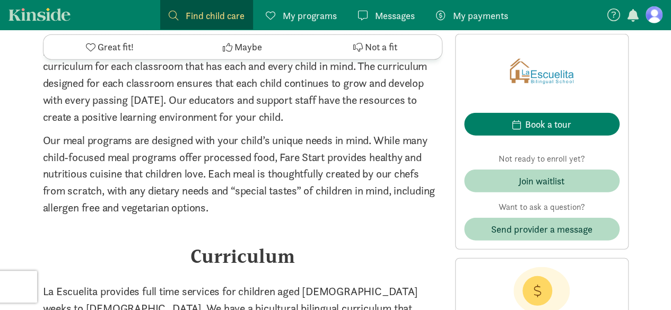
click at [539, 285] on icon at bounding box center [537, 291] width 30 height 30
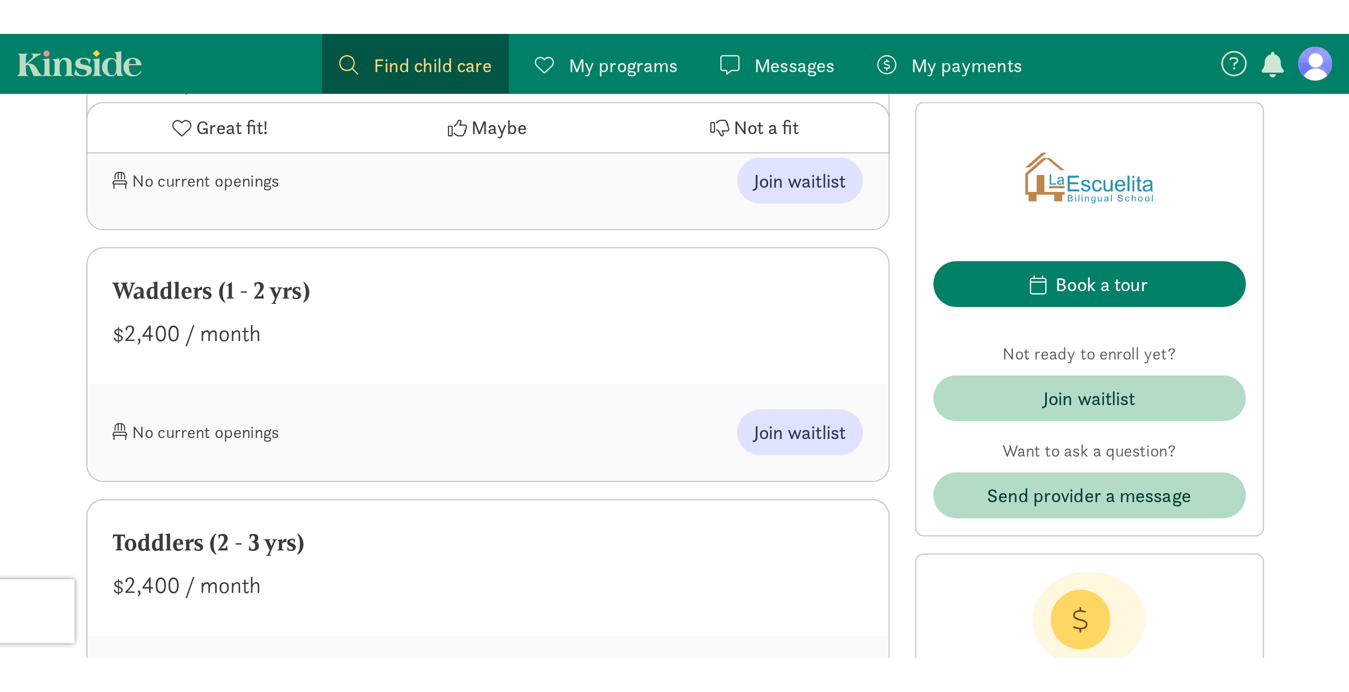
scroll to position [636, 0]
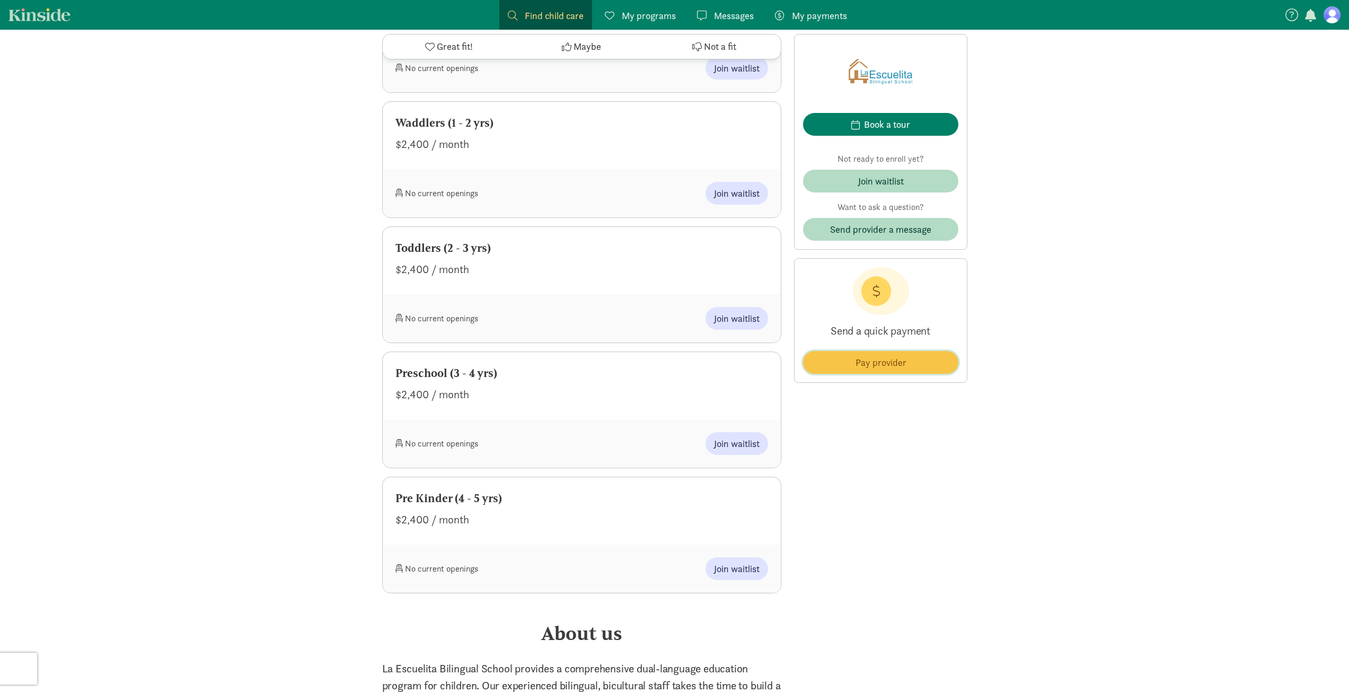
click at [860, 356] on span "Pay provider" at bounding box center [880, 362] width 51 height 14
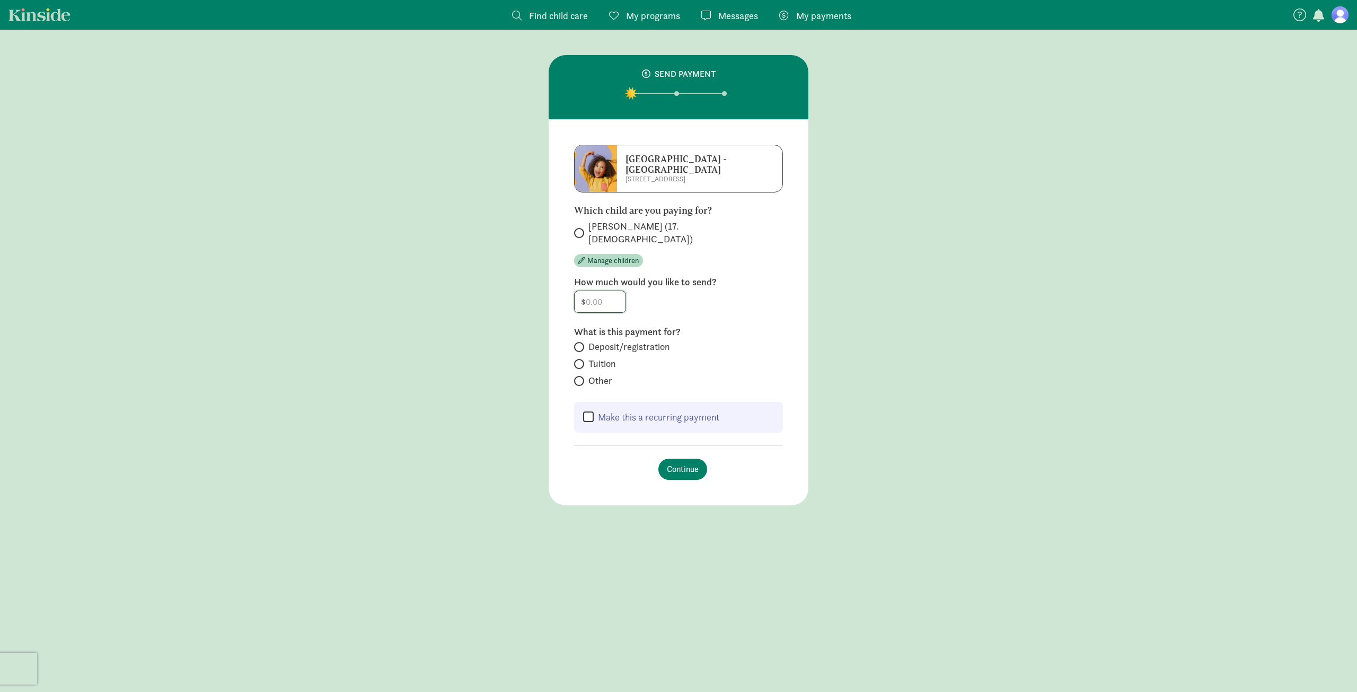
click at [589, 291] on input "number" at bounding box center [600, 301] width 51 height 21
type input "2550"
click at [587, 357] on label "Tuition" at bounding box center [678, 363] width 209 height 13
click at [581, 360] on input "Tuition" at bounding box center [577, 363] width 7 height 7
radio input "true"
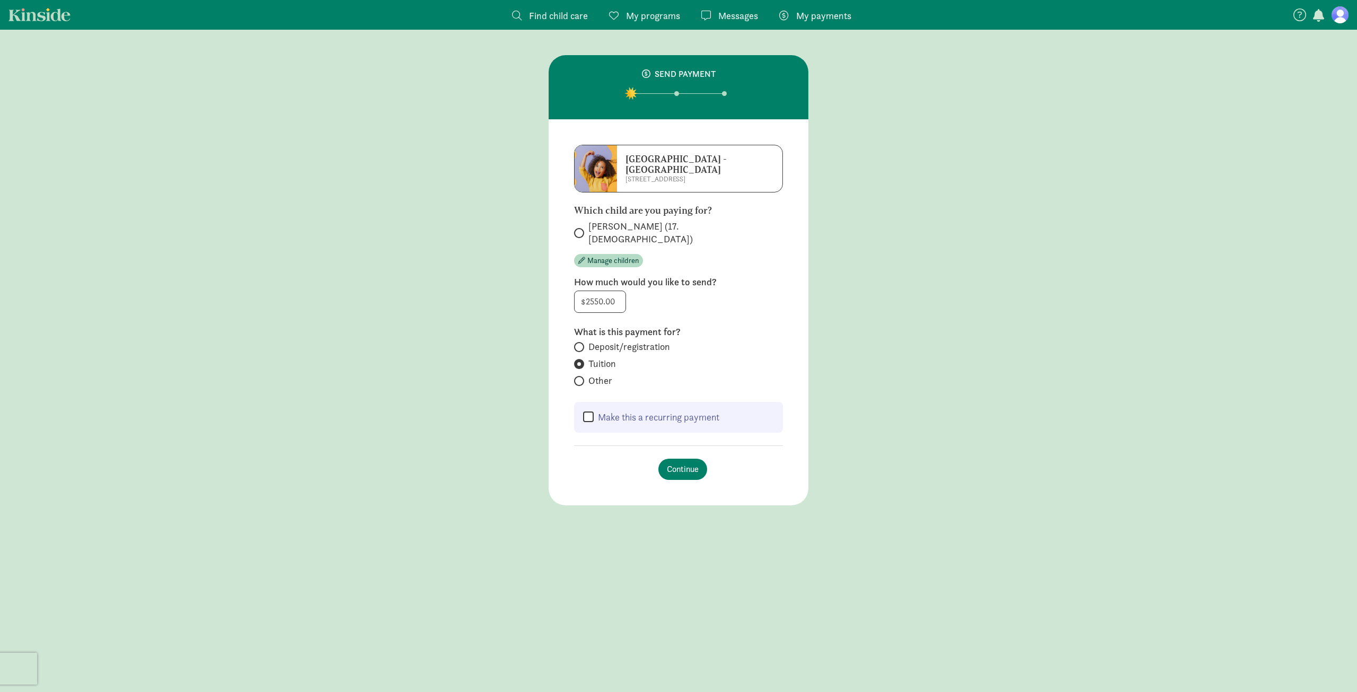
click at [597, 411] on label "Make this a recurring payment" at bounding box center [657, 417] width 126 height 13
click at [594, 411] on input "Make this a recurring payment" at bounding box center [588, 417] width 11 height 13
checkbox input "true"
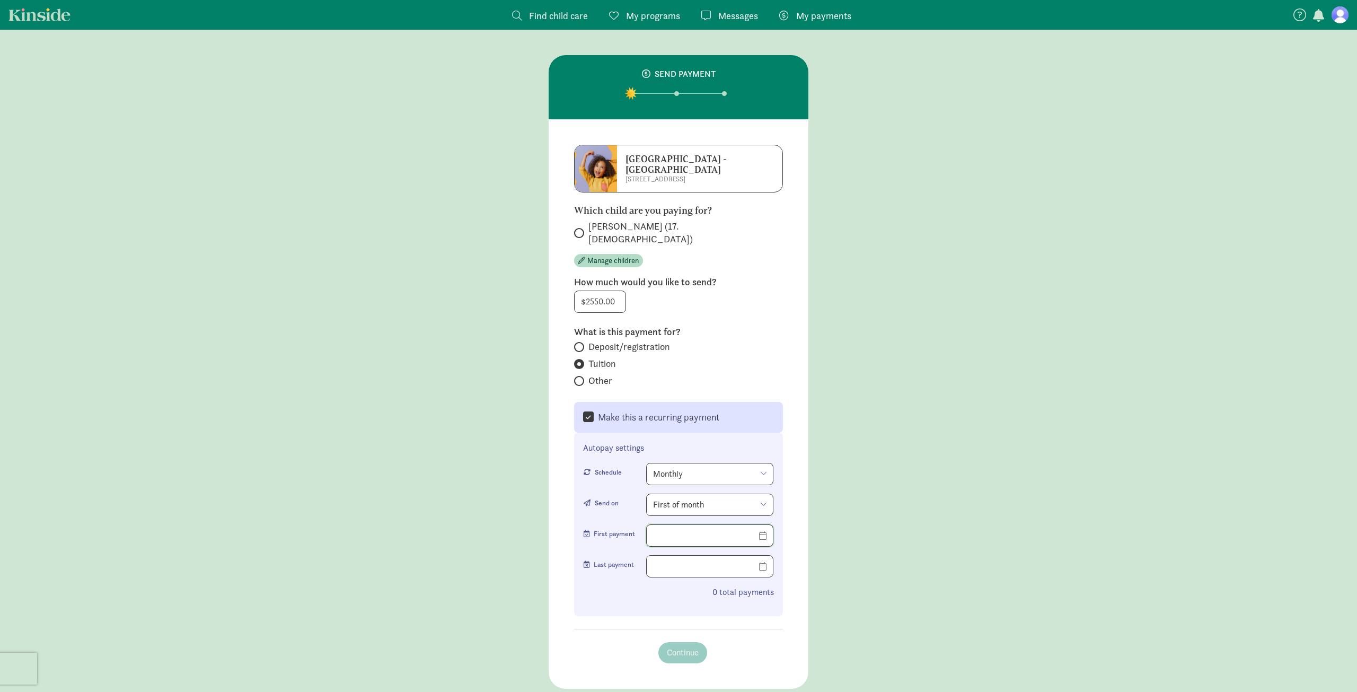
click at [701, 525] on input "text" at bounding box center [710, 535] width 126 height 21
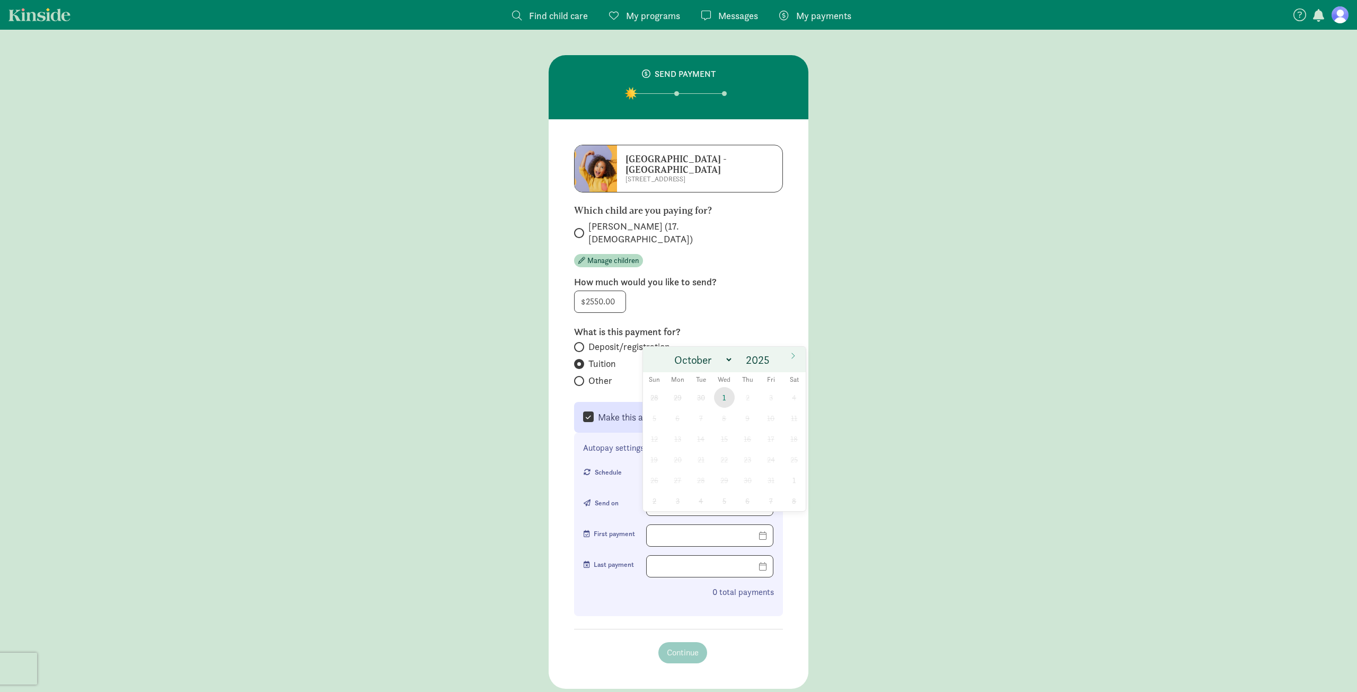
click at [725, 396] on span "1" at bounding box center [724, 397] width 21 height 21
type input "10/01/2025"
click at [767, 556] on input "text" at bounding box center [710, 566] width 126 height 21
click at [725, 390] on select "October November December" at bounding box center [701, 390] width 63 height 17
click at [761, 389] on input "2025" at bounding box center [760, 390] width 34 height 15
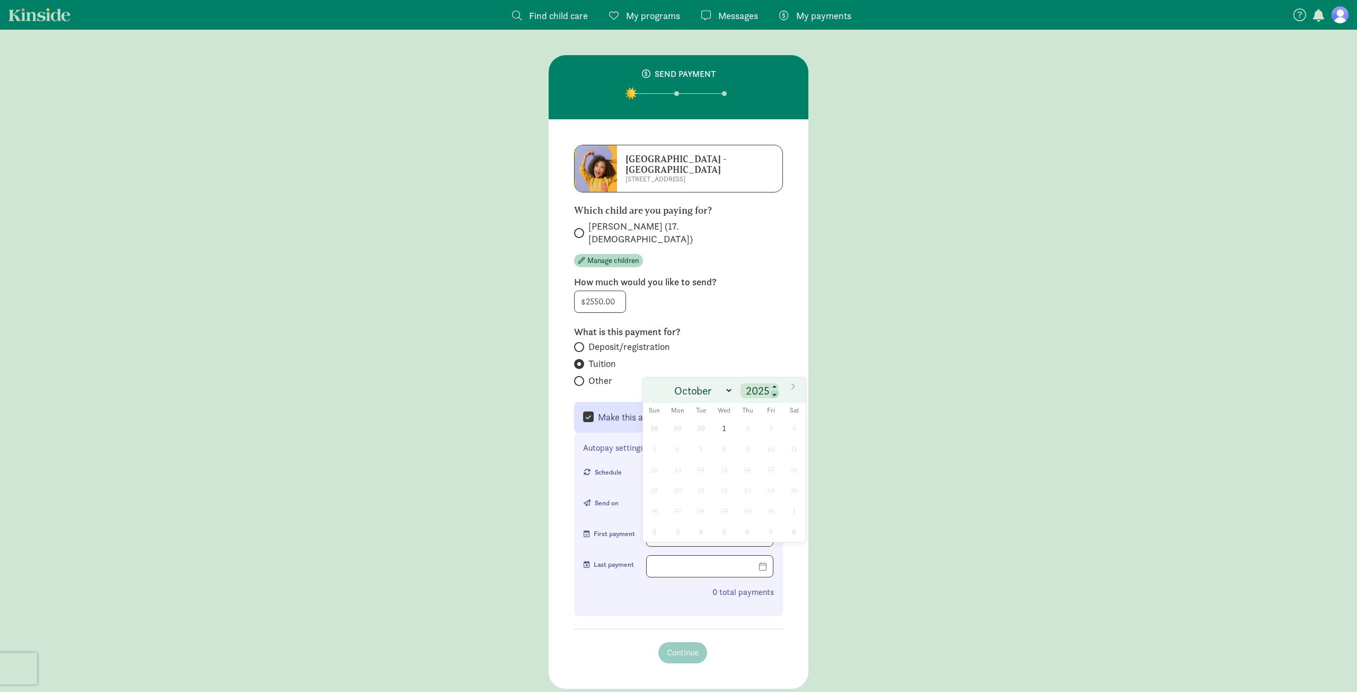
click at [772, 395] on span at bounding box center [774, 395] width 7 height 8
click at [772, 387] on span at bounding box center [774, 387] width 7 height 8
type input "2026"
click at [727, 392] on select "January February March April May June July August September October November De…" at bounding box center [702, 390] width 65 height 17
select select "5"
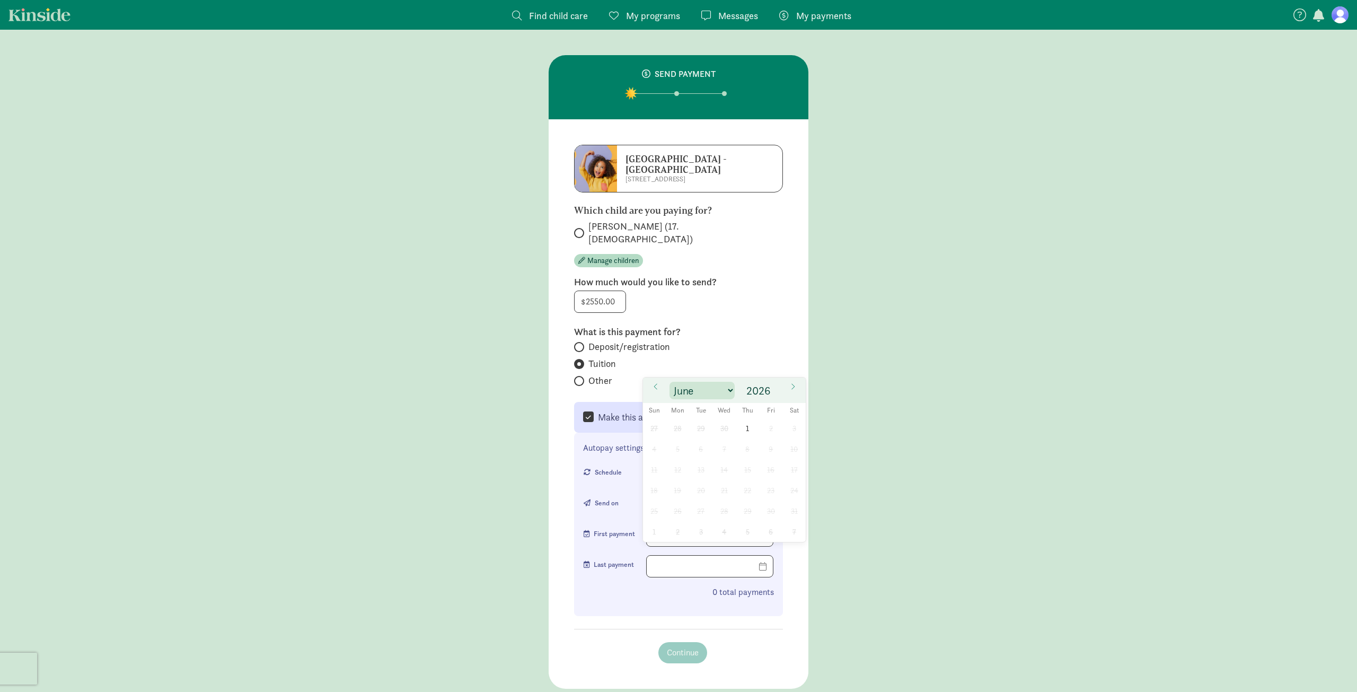
click at [670, 382] on select "January February March April May June July August September October November De…" at bounding box center [702, 390] width 65 height 17
click at [678, 429] on span "1" at bounding box center [677, 428] width 21 height 21
type input "06/01/2026"
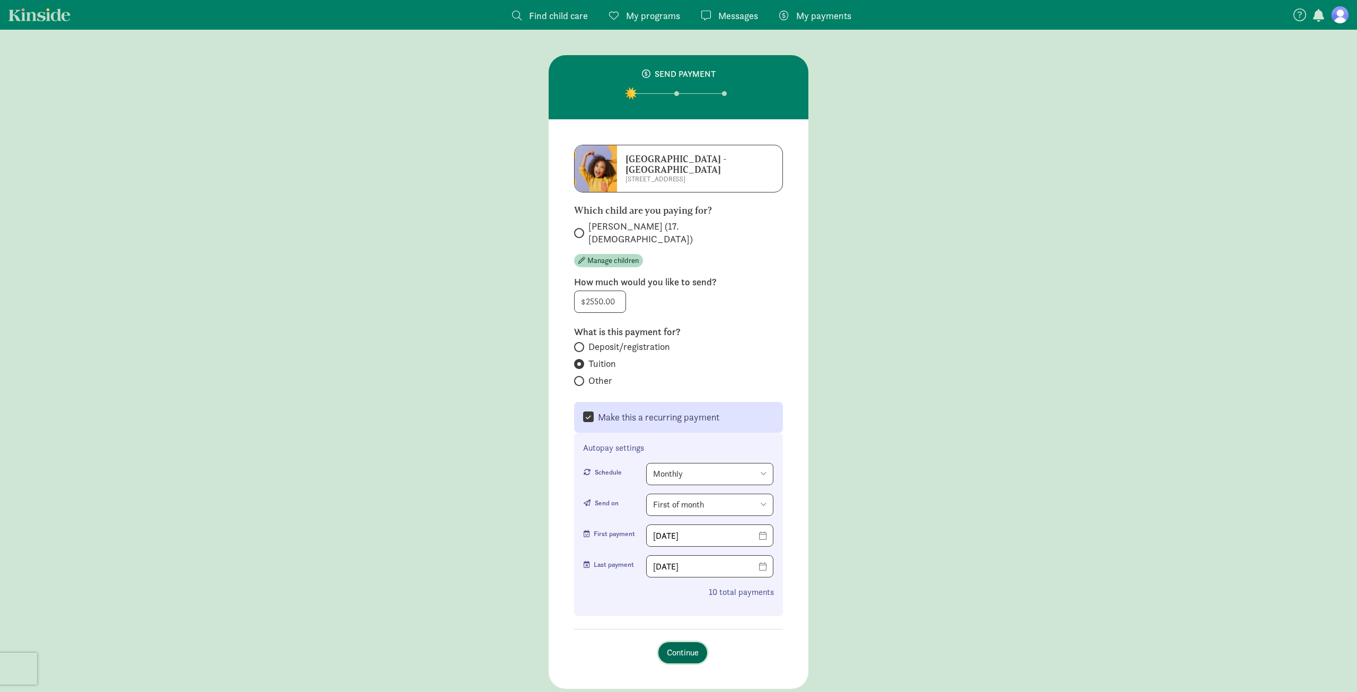
click at [689, 646] on span "Continue" at bounding box center [683, 652] width 32 height 13
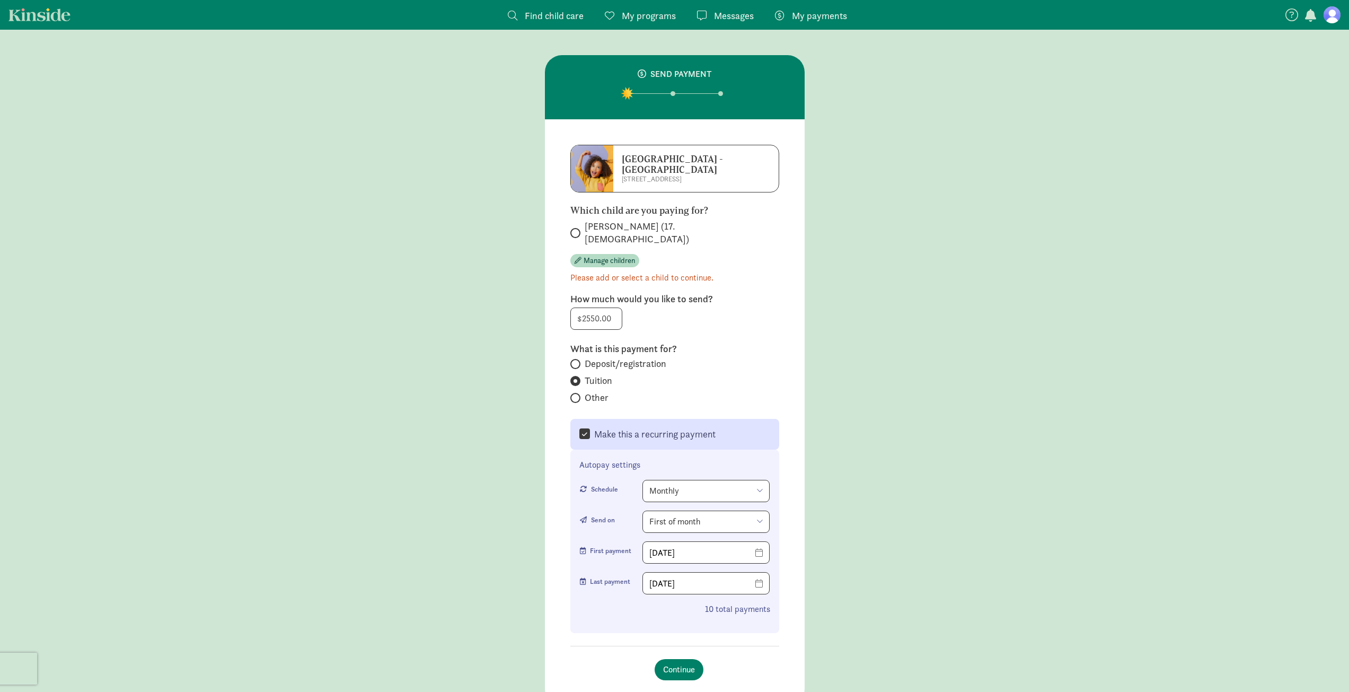
click at [582, 229] on label "[PERSON_NAME] (17.[DEMOGRAPHIC_DATA])" at bounding box center [674, 232] width 209 height 25
click at [577, 230] on input "[PERSON_NAME] (17.[DEMOGRAPHIC_DATA])" at bounding box center [573, 233] width 7 height 7
radio input "true"
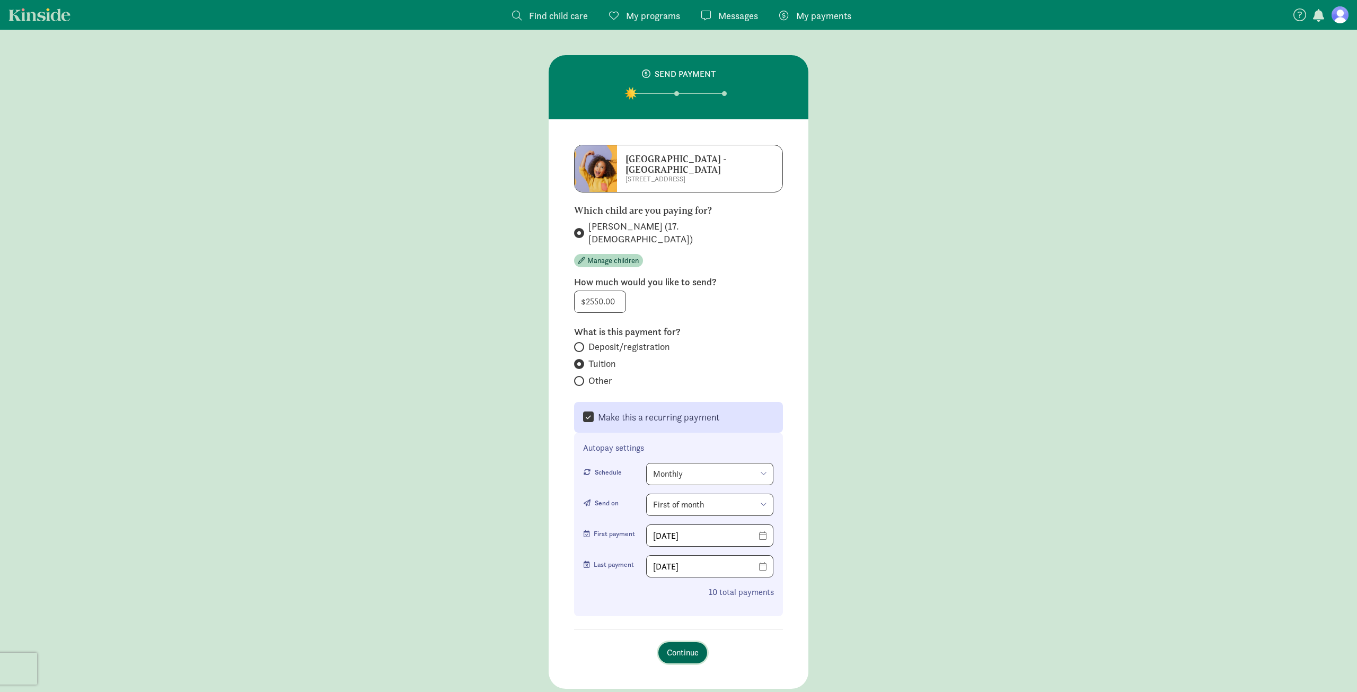
click at [688, 646] on span "Continue" at bounding box center [683, 652] width 32 height 13
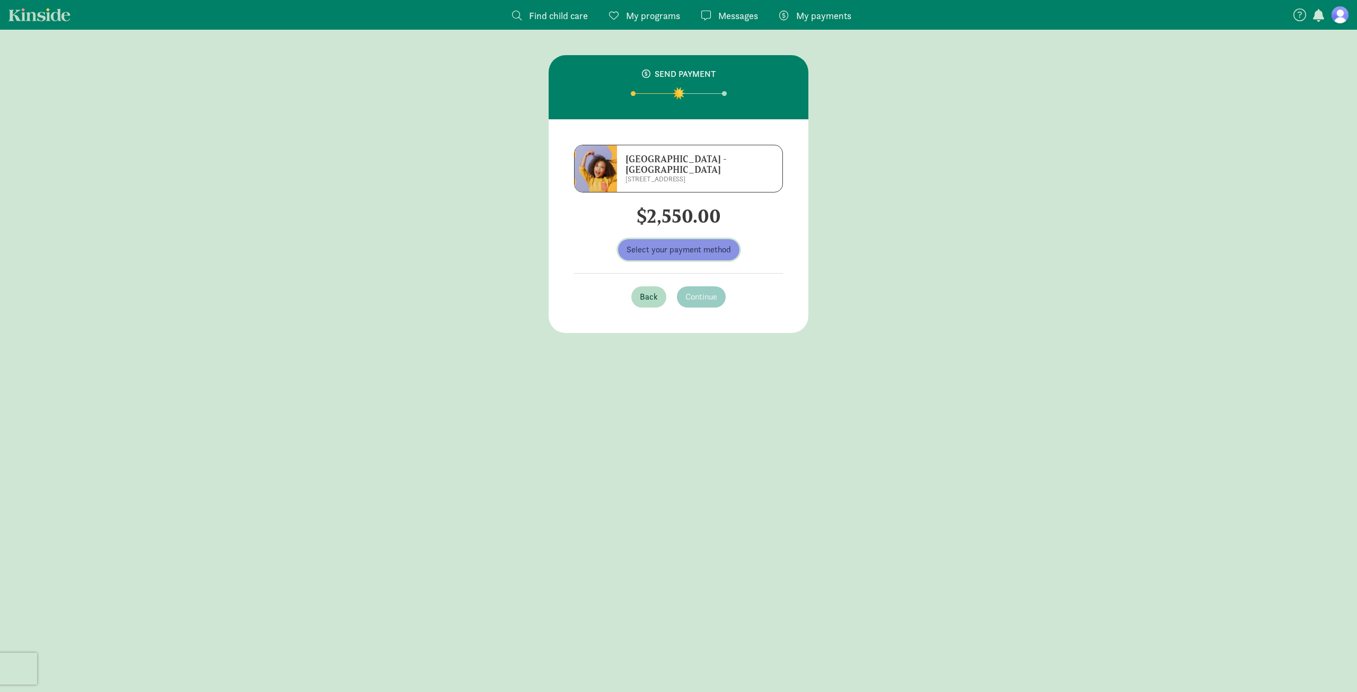
click at [653, 253] on span "Select your payment method" at bounding box center [679, 249] width 104 height 13
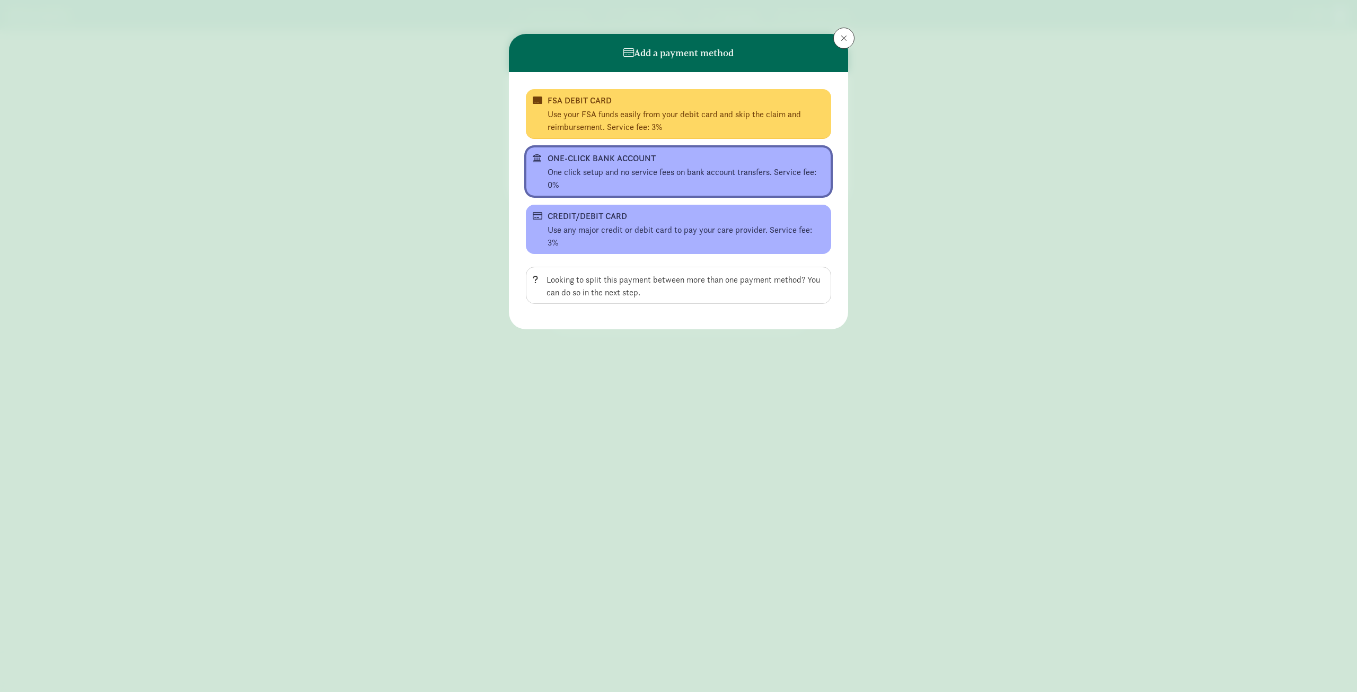
click at [626, 160] on div "ONE-CLICK BANK ACCOUNT" at bounding box center [678, 158] width 260 height 13
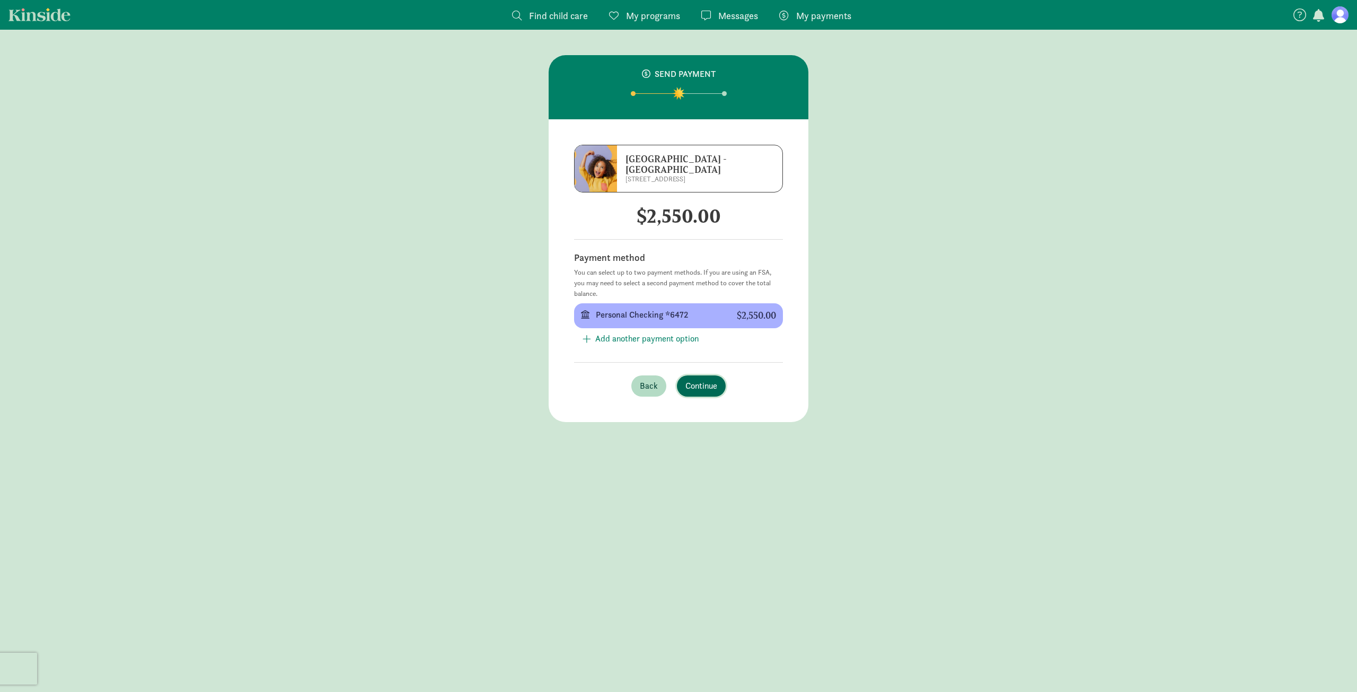
click at [697, 381] on span "Continue" at bounding box center [701, 386] width 32 height 13
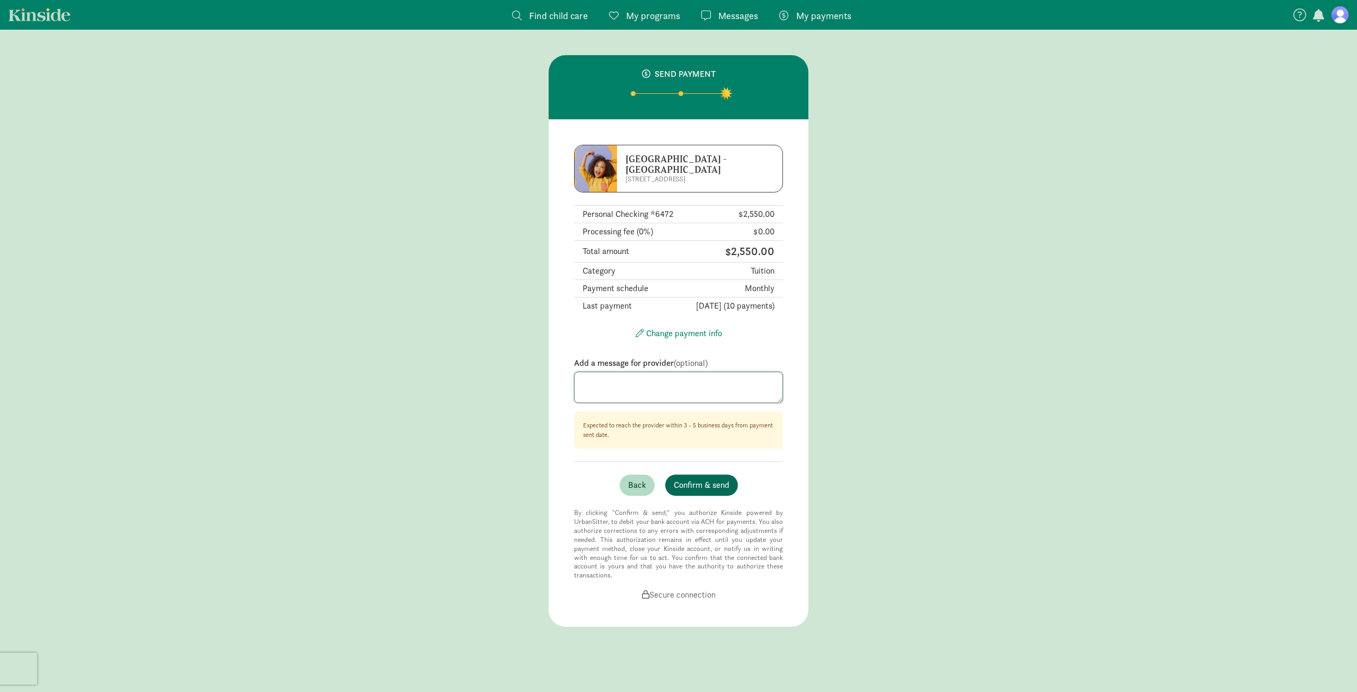
click at [697, 381] on textarea at bounding box center [678, 388] width 209 height 32
click at [712, 478] on button "Confirm & send" at bounding box center [701, 484] width 73 height 21
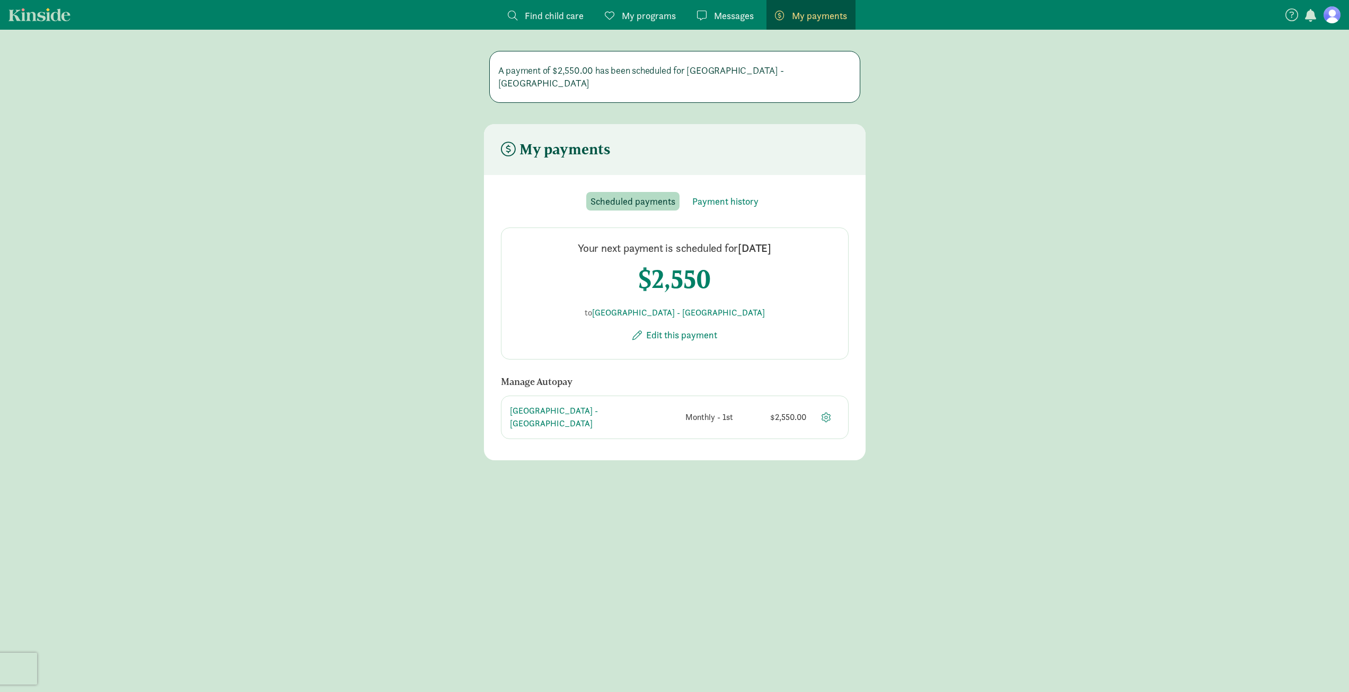
click at [753, 15] on span "Messages" at bounding box center [734, 15] width 40 height 14
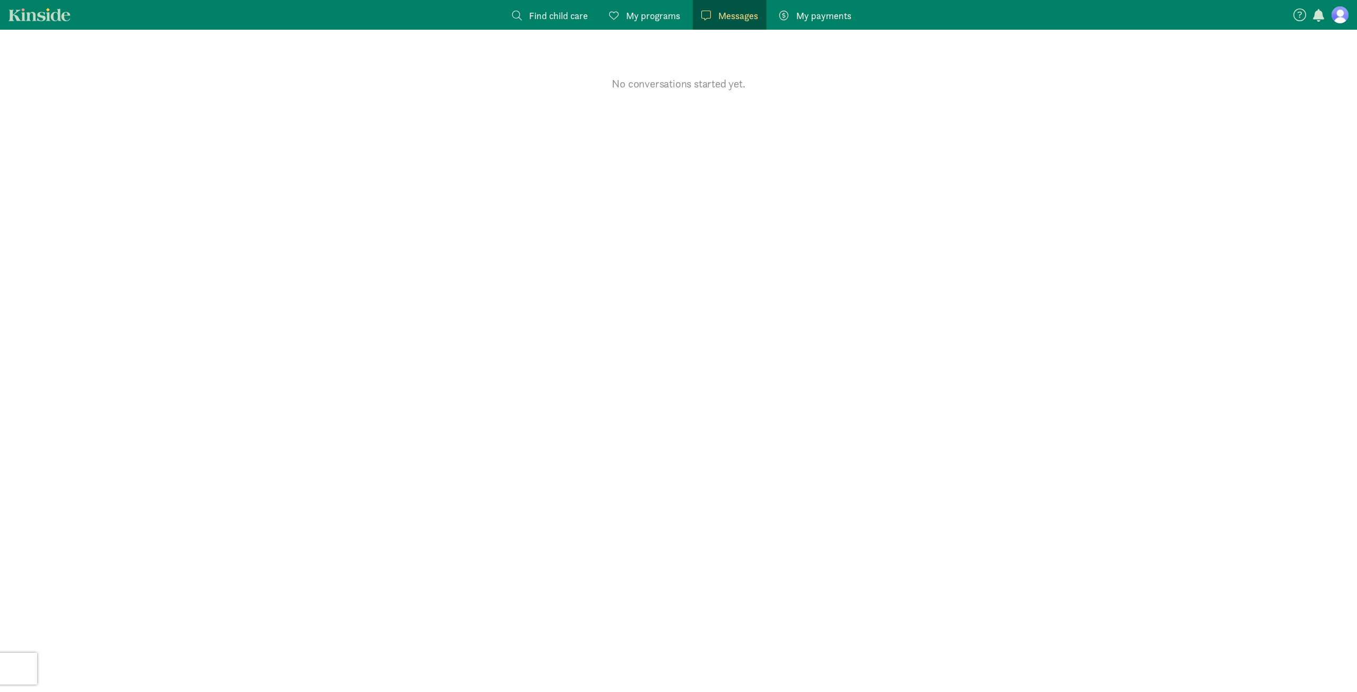
click at [783, 12] on span at bounding box center [784, 16] width 10 height 10
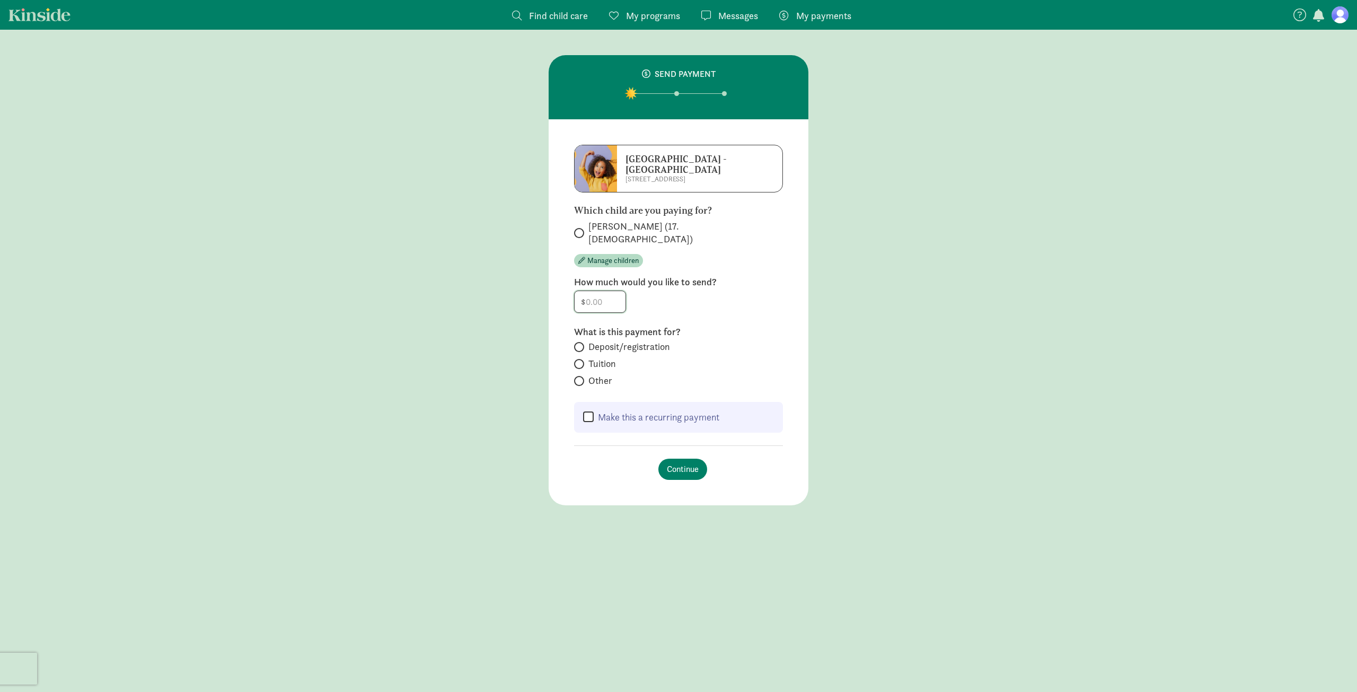
click at [596, 293] on input "number" at bounding box center [600, 301] width 51 height 21
type input "2550"
click at [692, 357] on label "Tuition" at bounding box center [678, 363] width 209 height 13
click at [581, 360] on input "Tuition" at bounding box center [577, 363] width 7 height 7
radio input "true"
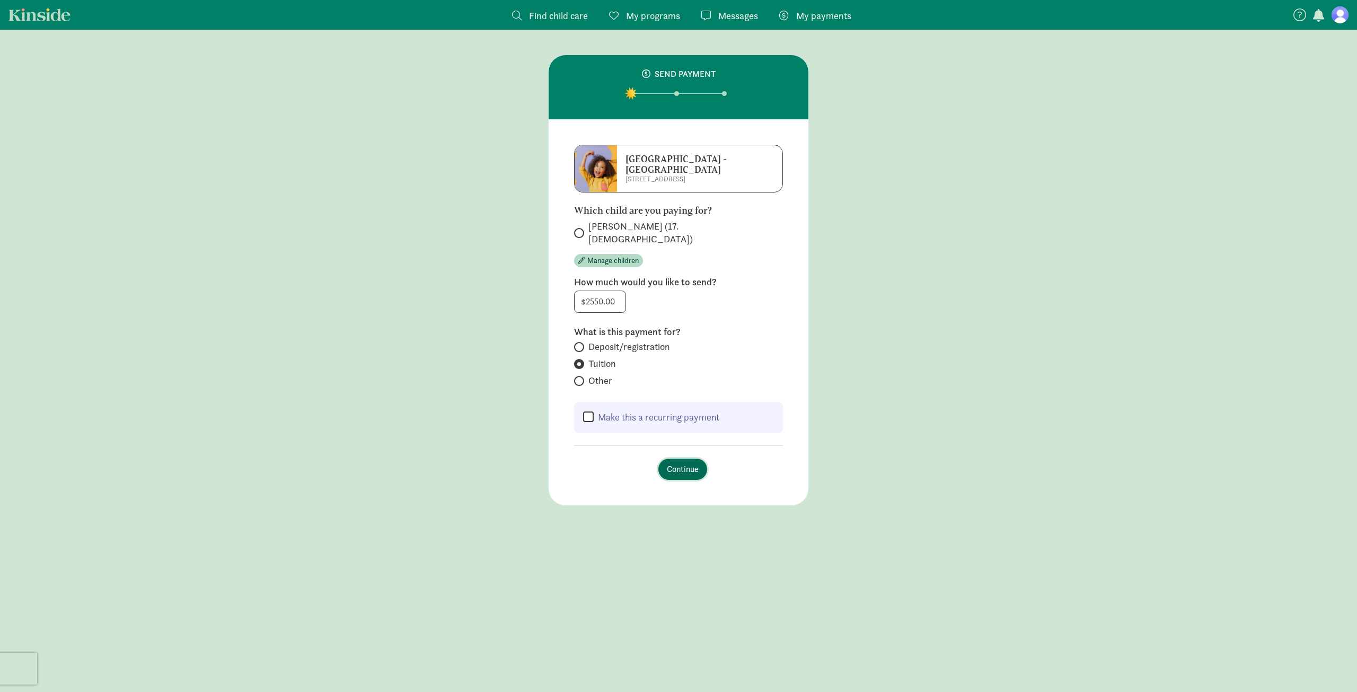
click at [676, 463] on span "Continue" at bounding box center [683, 469] width 32 height 13
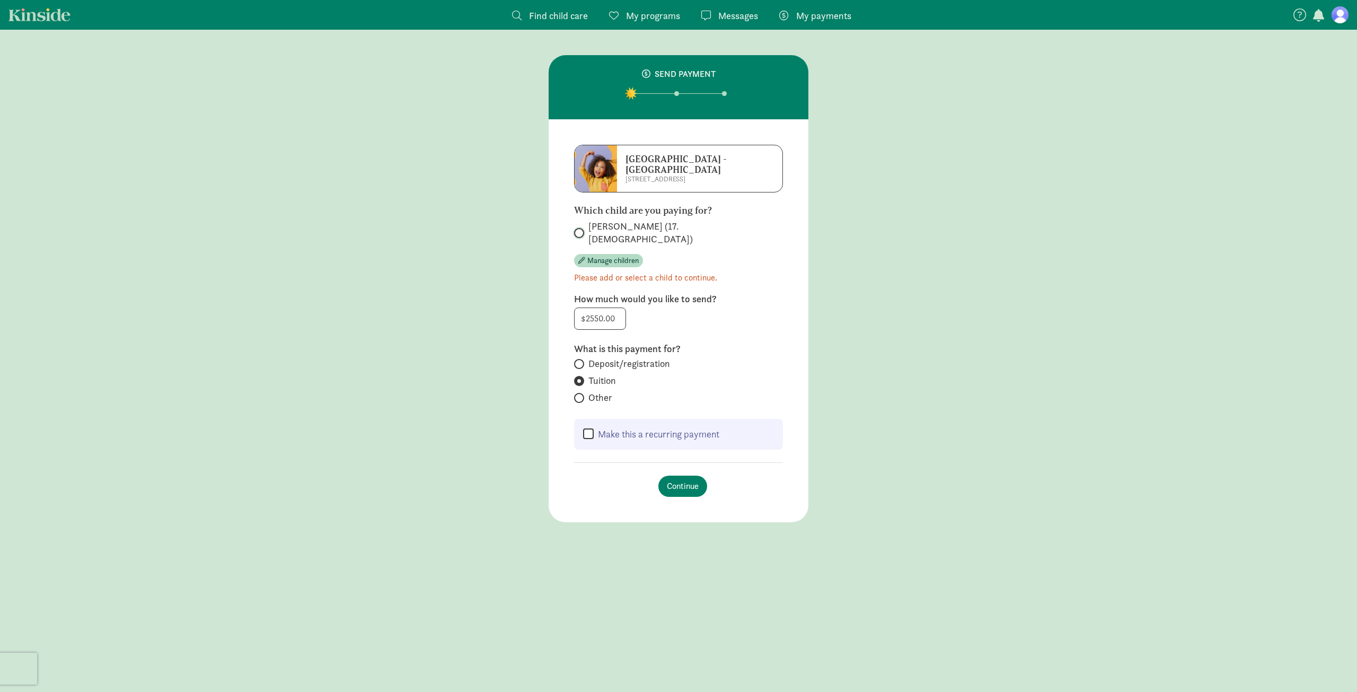
click at [578, 230] on input "Zoie Wharton (17.1 months old)" at bounding box center [577, 233] width 7 height 7
radio input "true"
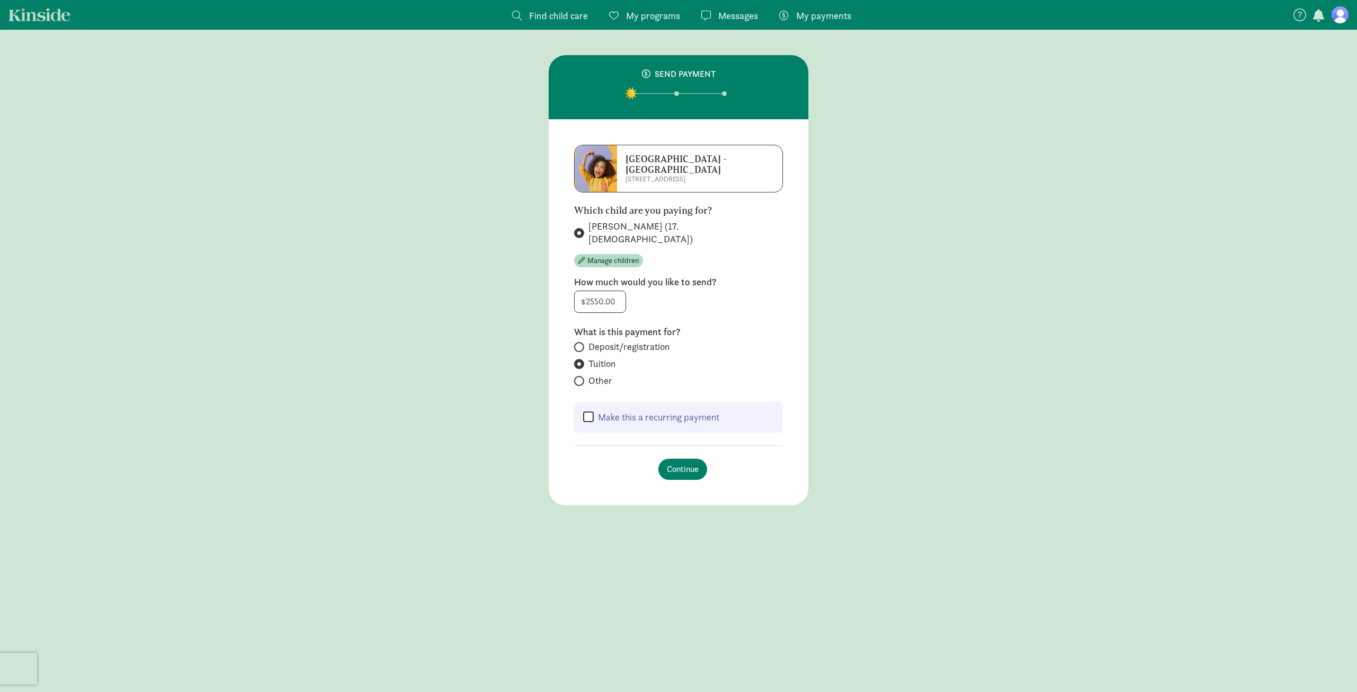
click at [635, 411] on label "Make this a recurring payment" at bounding box center [657, 417] width 126 height 13
click at [594, 411] on input "Make this a recurring payment" at bounding box center [588, 417] width 11 height 13
checkbox input "true"
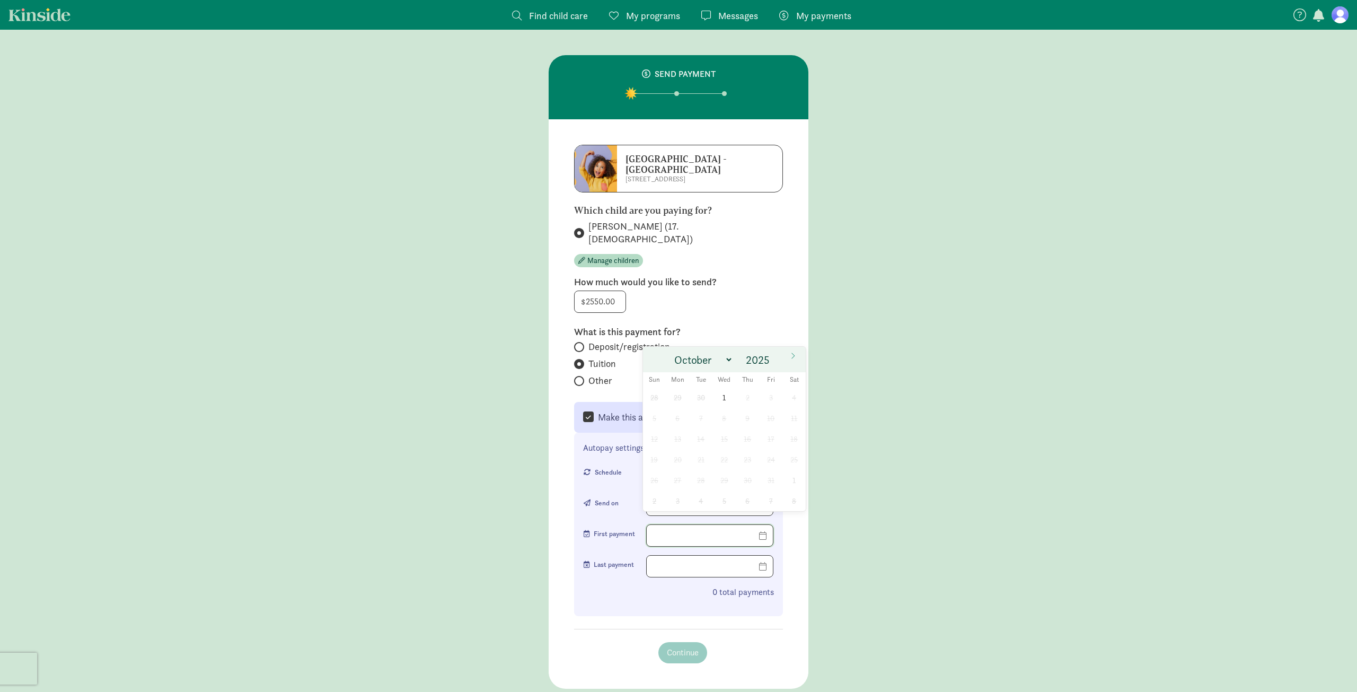
click at [767, 529] on input "text" at bounding box center [710, 535] width 126 height 21
click at [724, 394] on span "1" at bounding box center [724, 397] width 21 height 21
type input "10/01/2025"
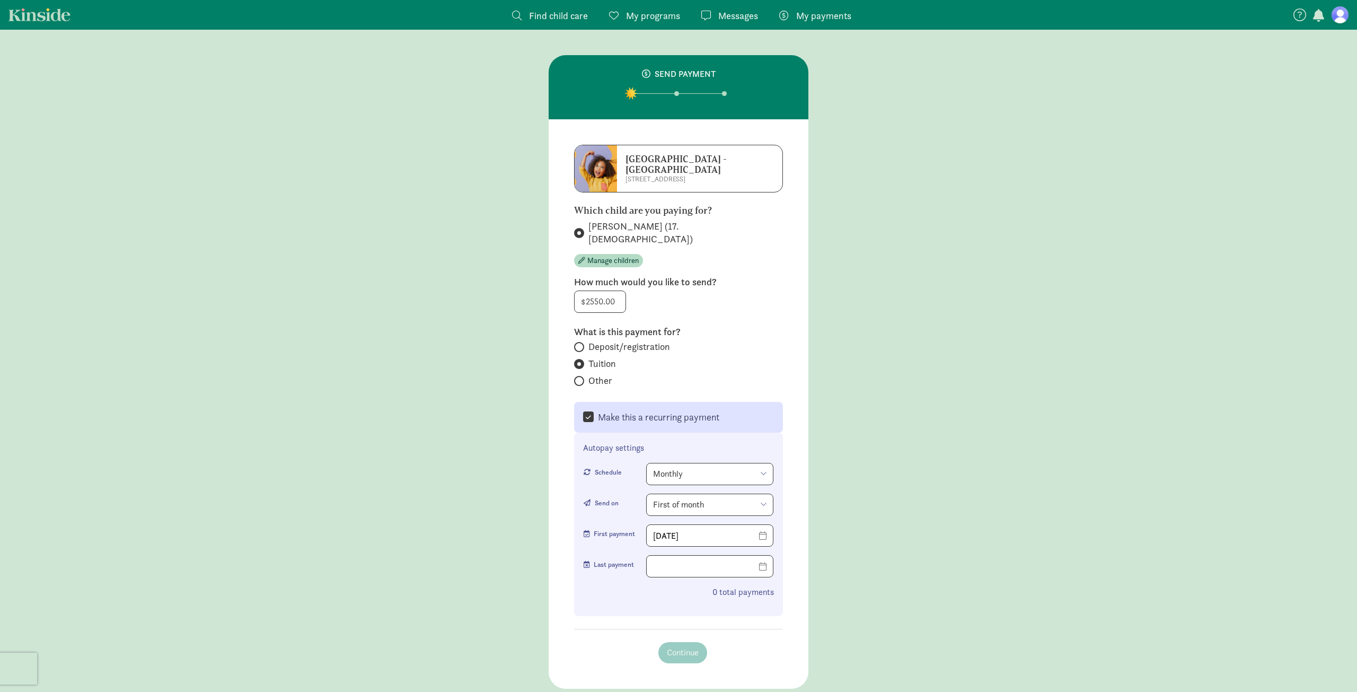
click at [653, 597] on div "Autopay settings Schedule Monthly Weekly Every two weeks Send on First of month…" at bounding box center [678, 524] width 209 height 183
click at [656, 587] on div "0 total payments" at bounding box center [678, 596] width 191 height 21
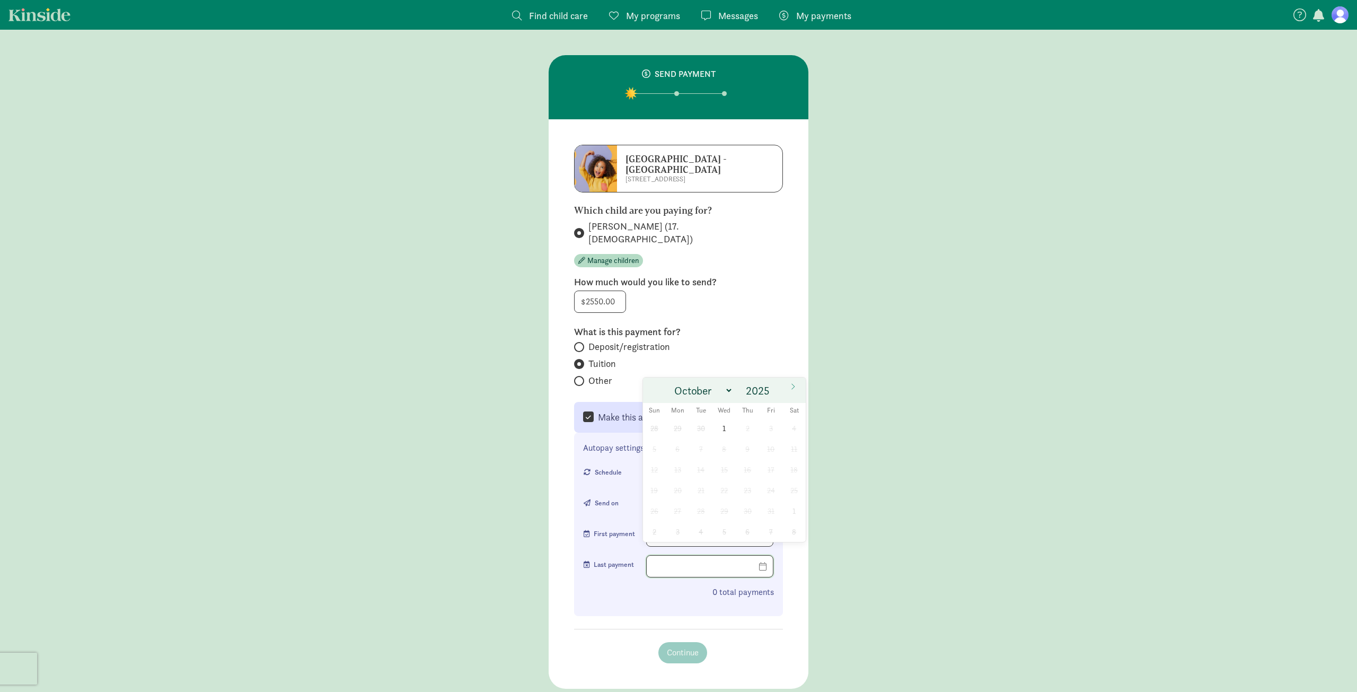
click at [765, 559] on input "text" at bounding box center [710, 566] width 126 height 21
click at [789, 386] on span at bounding box center [793, 386] width 17 height 18
select select "11"
click at [789, 386] on span at bounding box center [793, 386] width 17 height 18
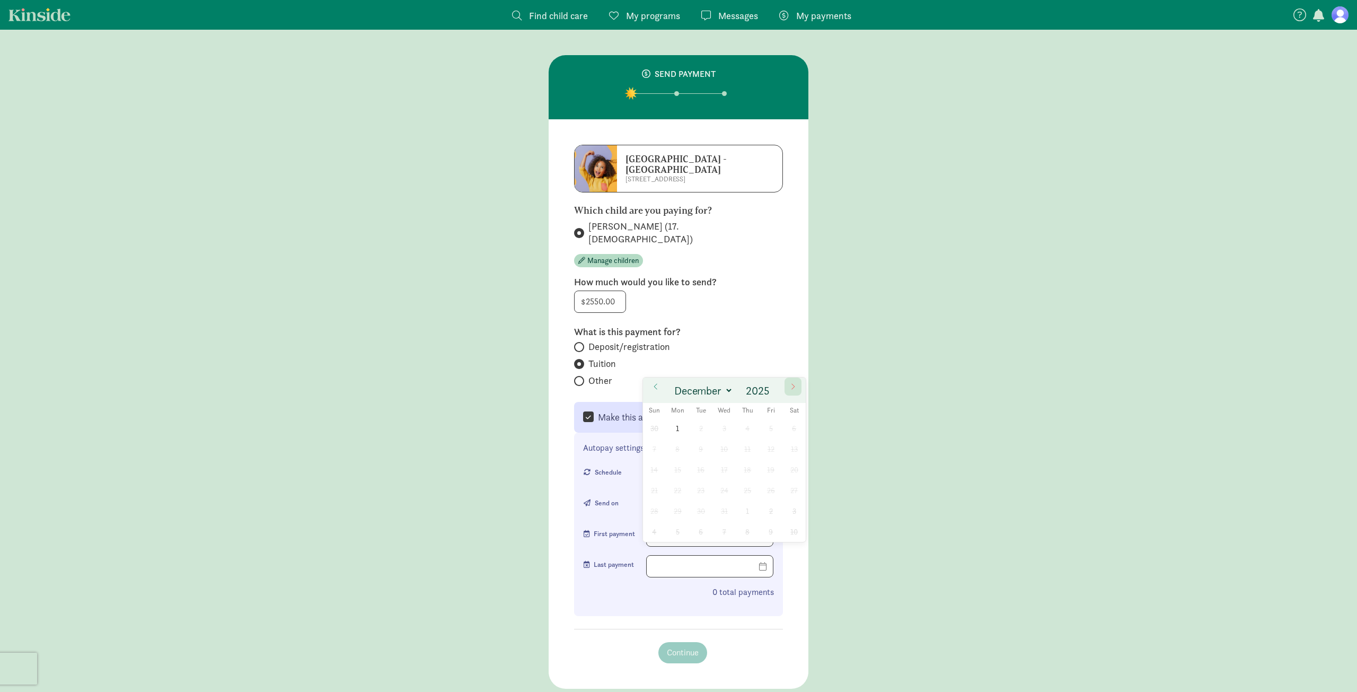
type input "2026"
click at [789, 386] on span at bounding box center [793, 386] width 17 height 18
select select "2"
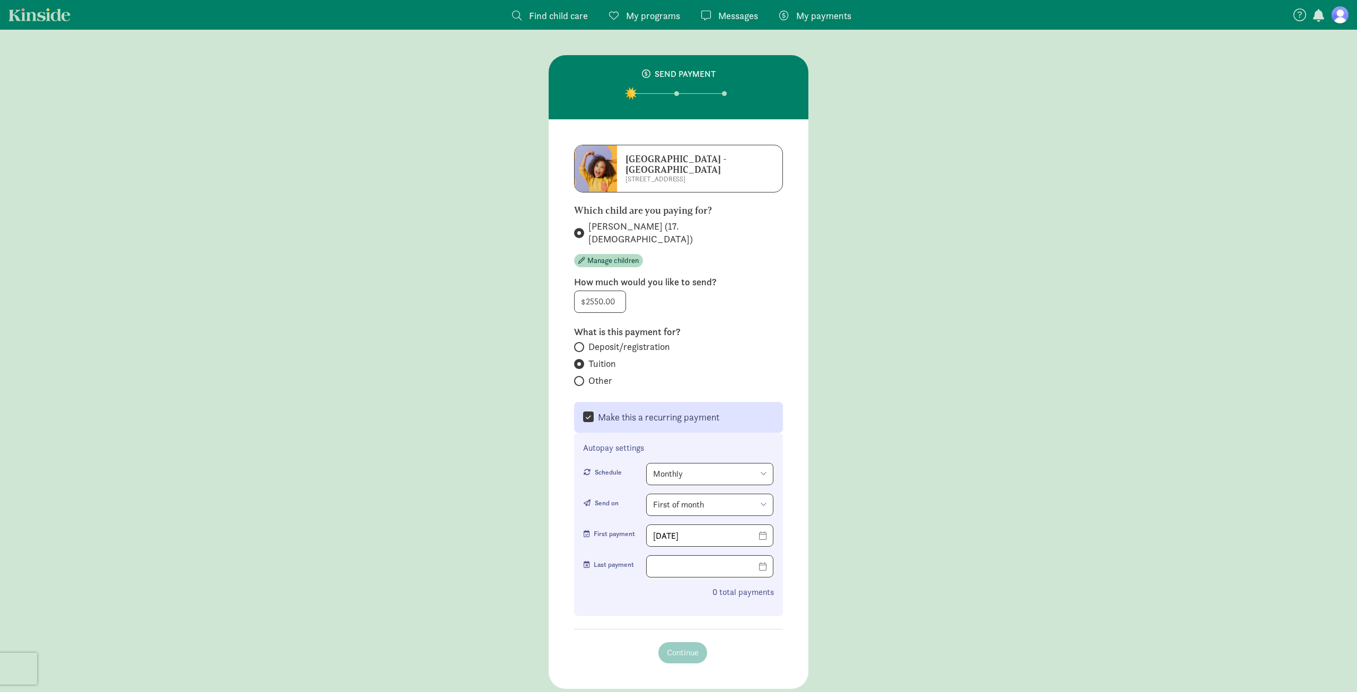
click at [630, 607] on section "La Escuelita Bilingual School - Green Lake 7107 Woodlawn Ave NE Which child are…" at bounding box center [679, 403] width 260 height 569
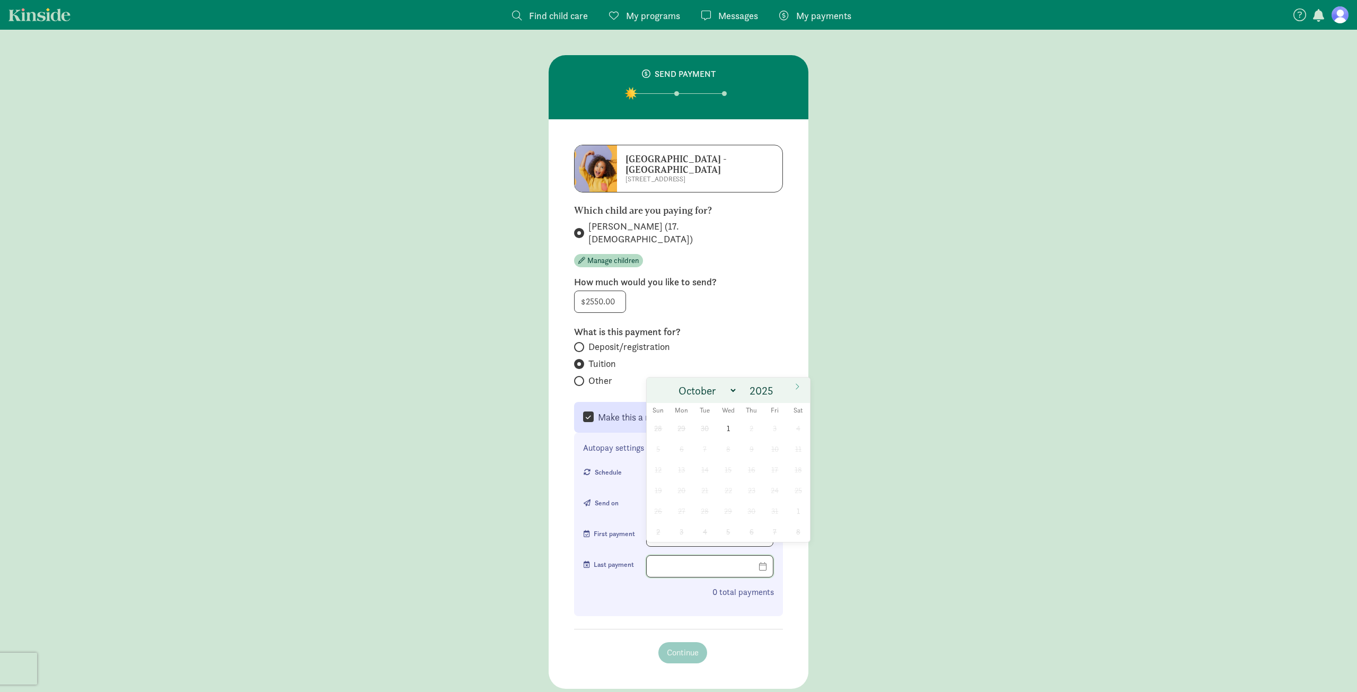
click at [680, 556] on input "text" at bounding box center [710, 566] width 126 height 21
click at [729, 428] on span "1" at bounding box center [728, 428] width 21 height 21
type input "10/01/2025"
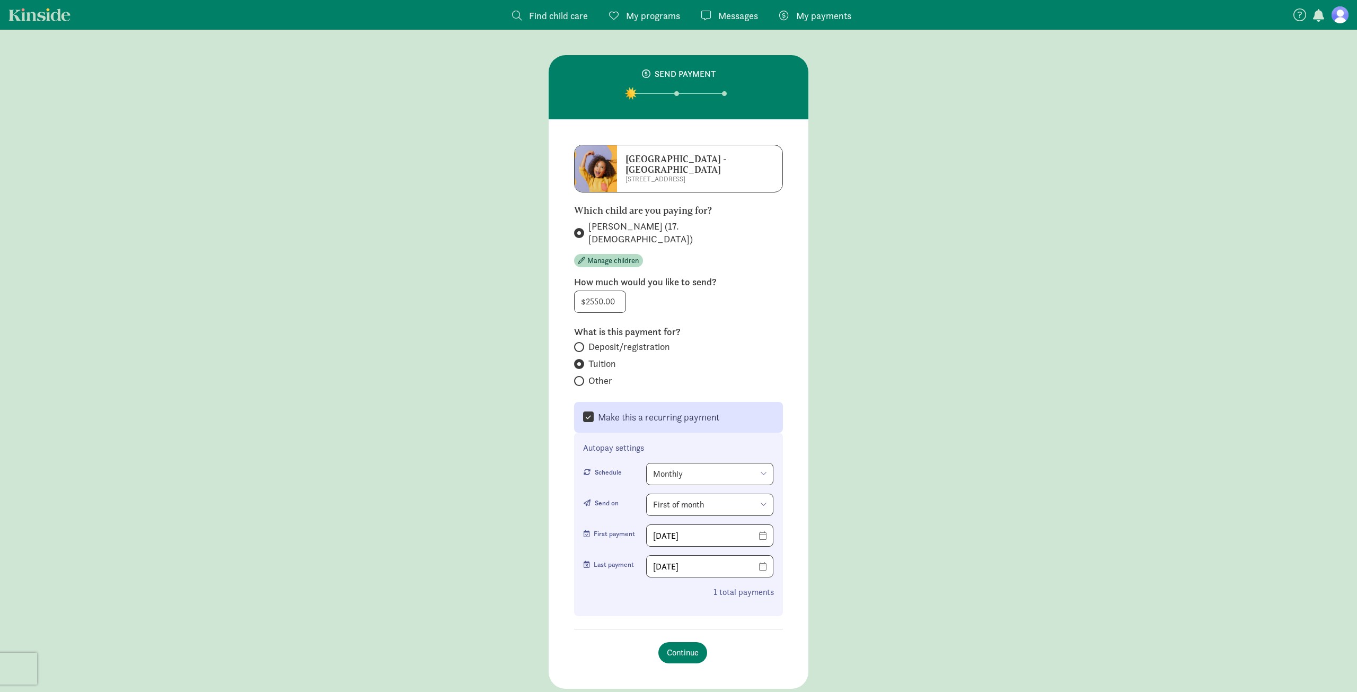
click at [757, 463] on select "Monthly Weekly Every two weeks" at bounding box center [709, 474] width 127 height 22
click at [739, 433] on div "Autopay settings Schedule Monthly Weekly Every two weeks Send on First of month…" at bounding box center [678, 524] width 209 height 183
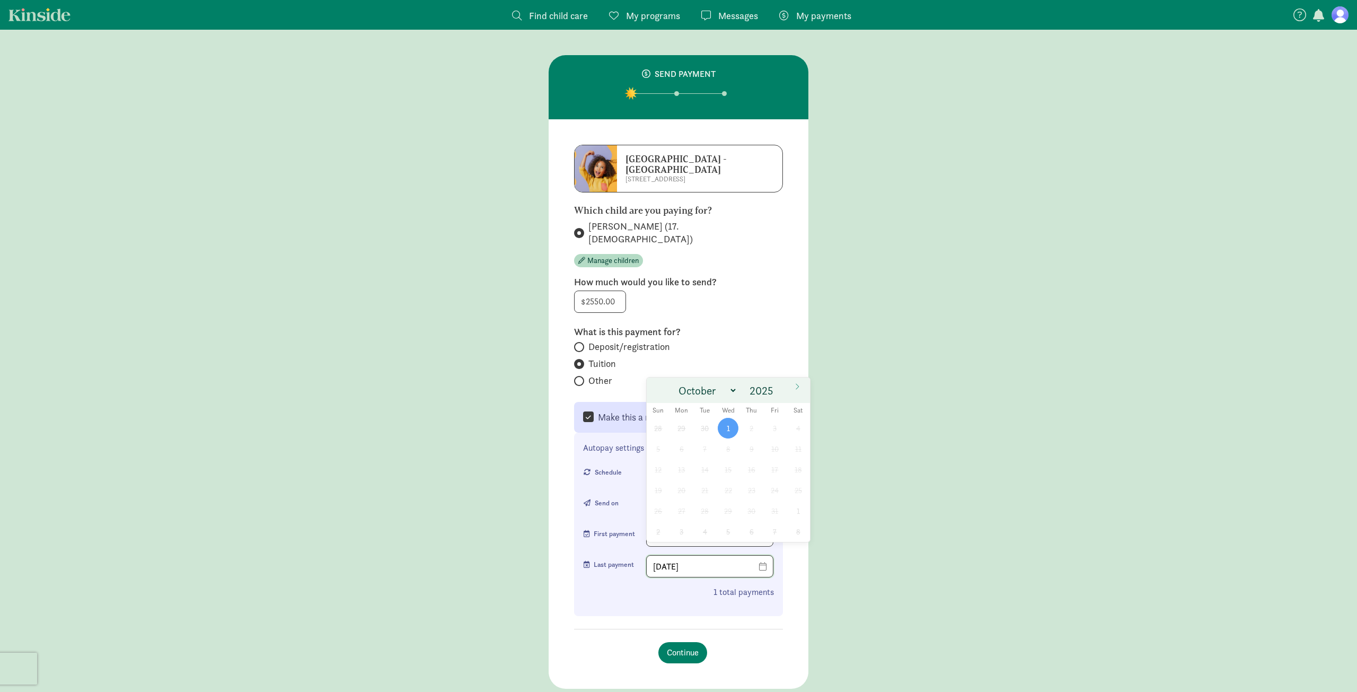
click at [763, 556] on input "10/01/2025" at bounding box center [710, 566] width 126 height 21
click at [795, 388] on icon at bounding box center [797, 386] width 6 height 7
select select "11"
click at [795, 388] on icon at bounding box center [797, 386] width 6 height 7
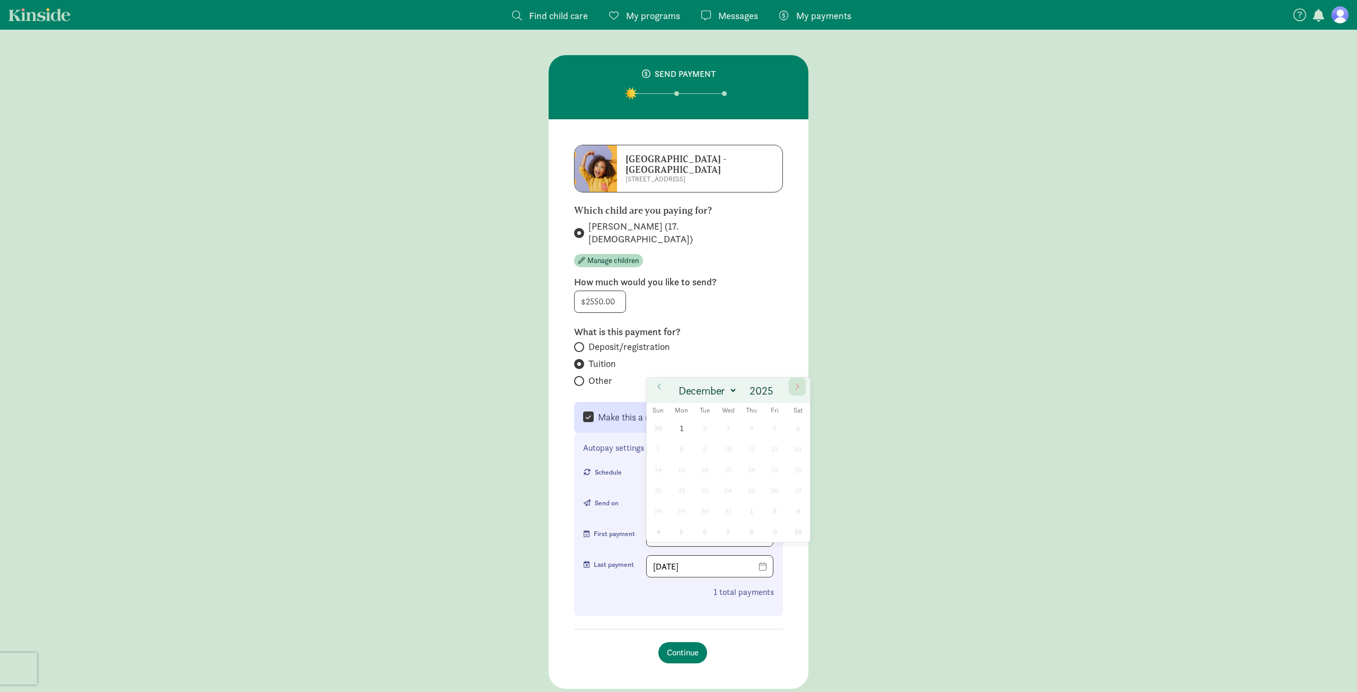
type input "2026"
click at [795, 388] on icon at bounding box center [797, 386] width 6 height 7
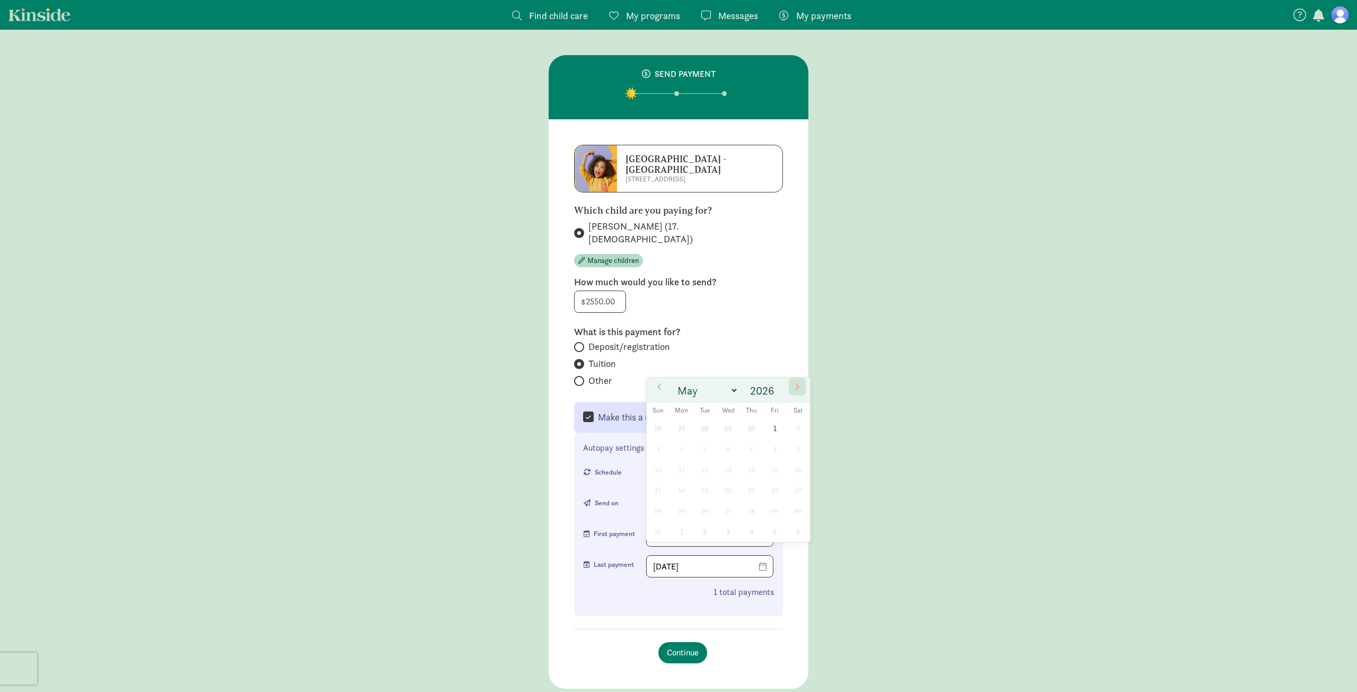
click at [795, 388] on icon at bounding box center [797, 386] width 6 height 7
select select "5"
click at [682, 426] on span "1" at bounding box center [681, 428] width 21 height 21
type input "06/01/2026"
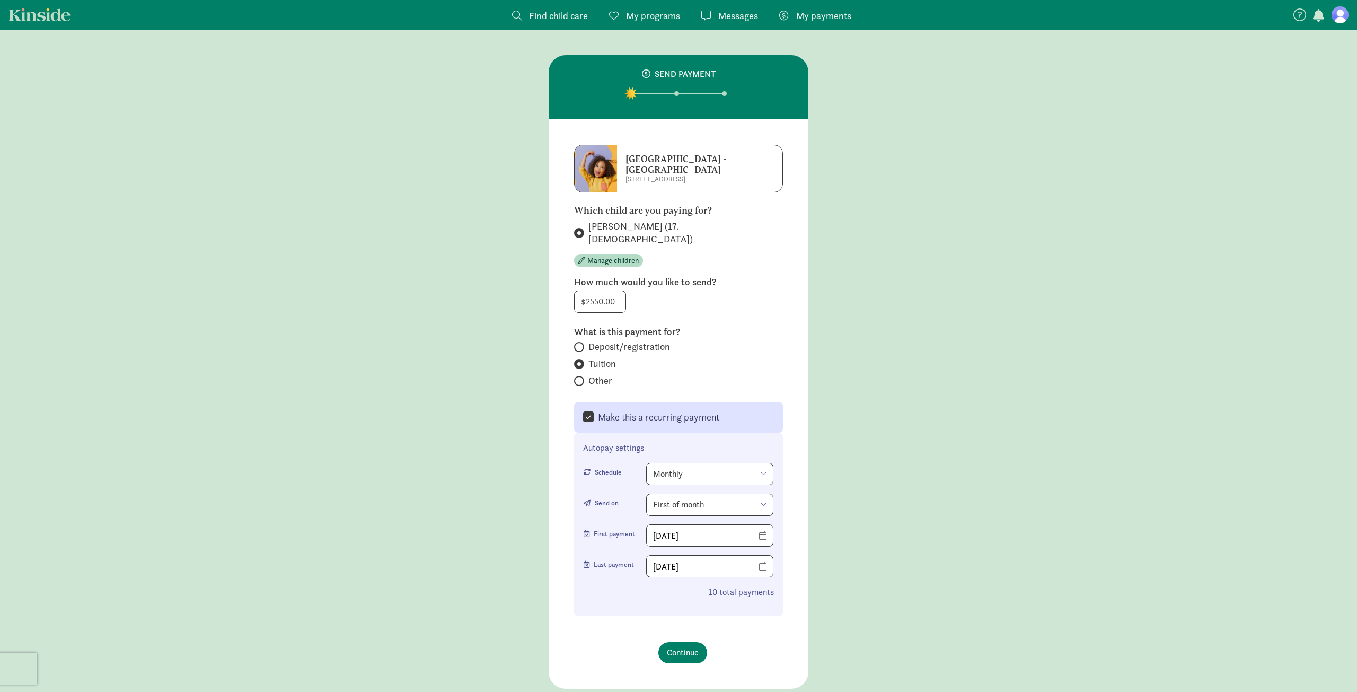
click at [633, 589] on div "10 total payments" at bounding box center [678, 596] width 191 height 21
click at [676, 646] on span "Continue" at bounding box center [683, 652] width 32 height 13
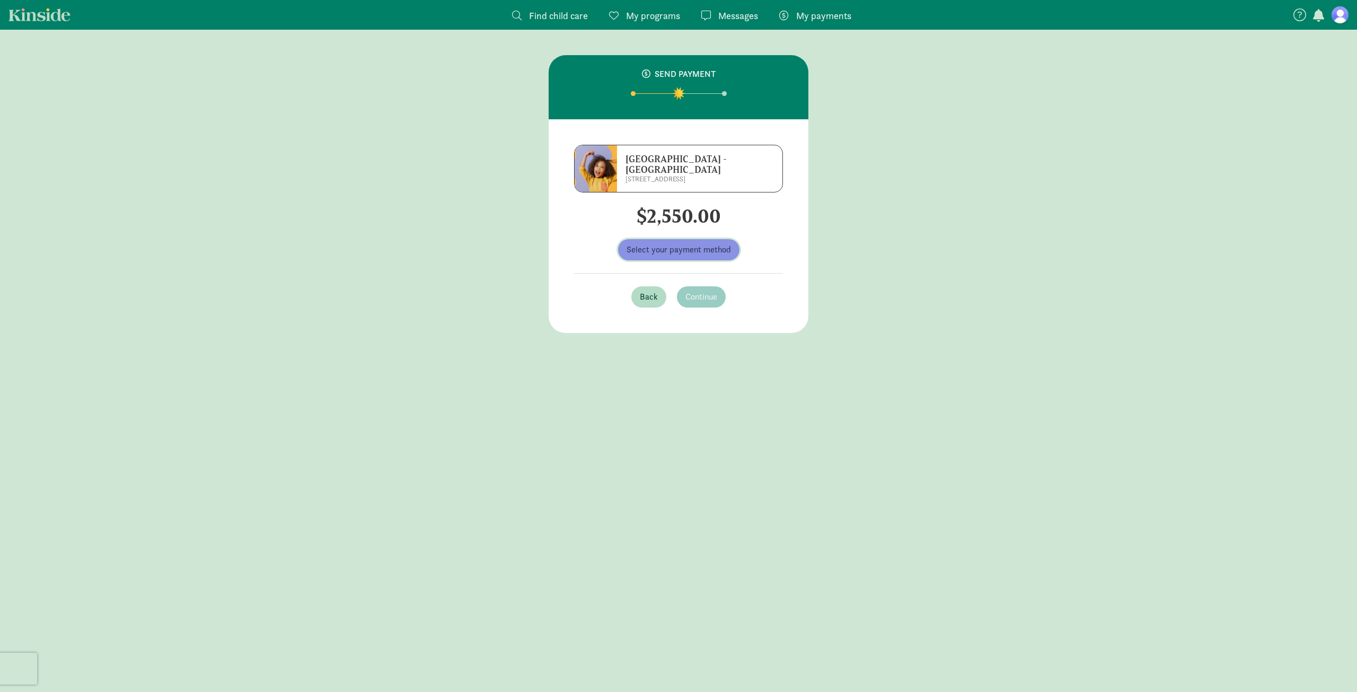
click at [671, 256] on button "Select your payment method" at bounding box center [678, 249] width 121 height 21
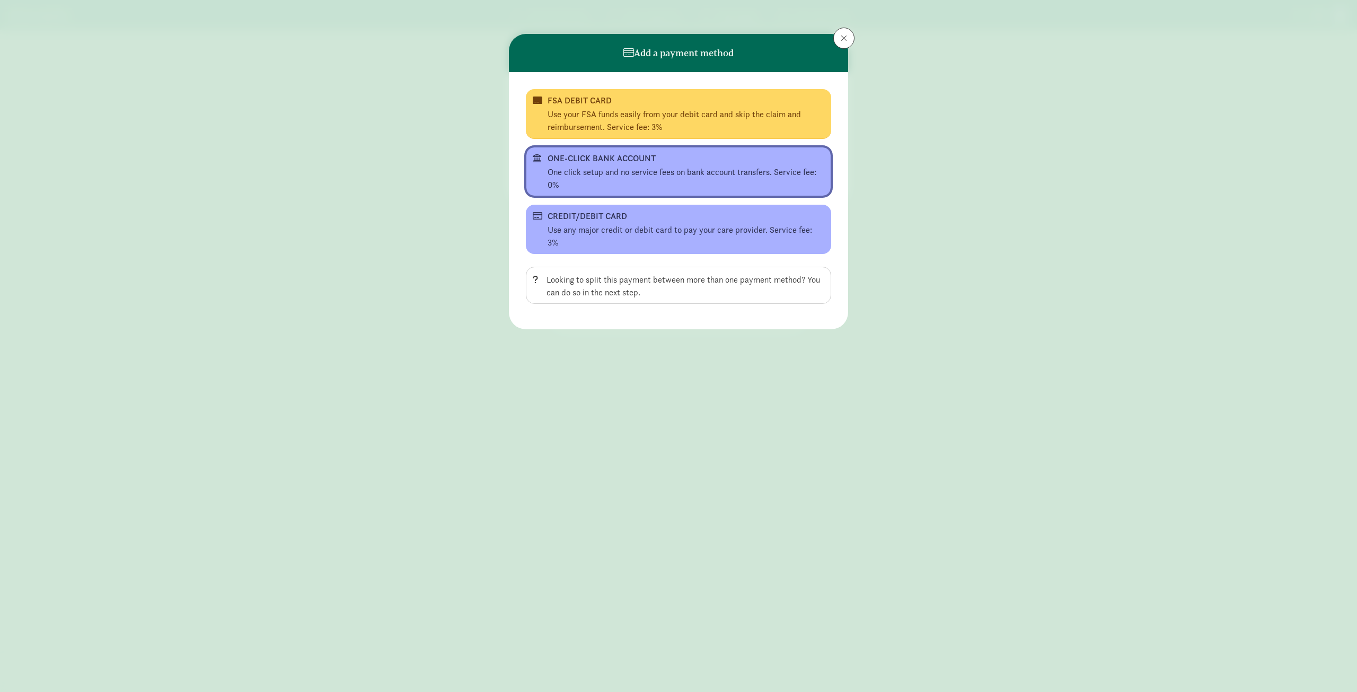
click at [609, 158] on div "ONE-CLICK BANK ACCOUNT" at bounding box center [678, 158] width 260 height 13
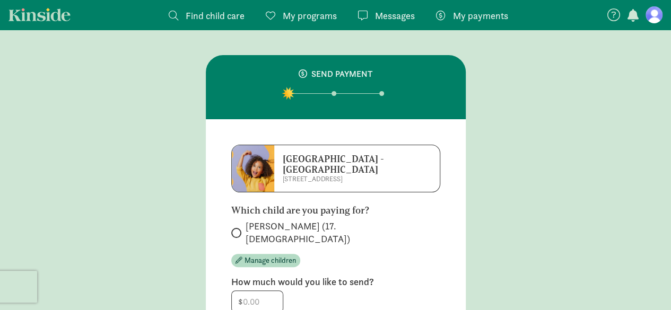
click at [485, 17] on span "My payments" at bounding box center [480, 15] width 55 height 14
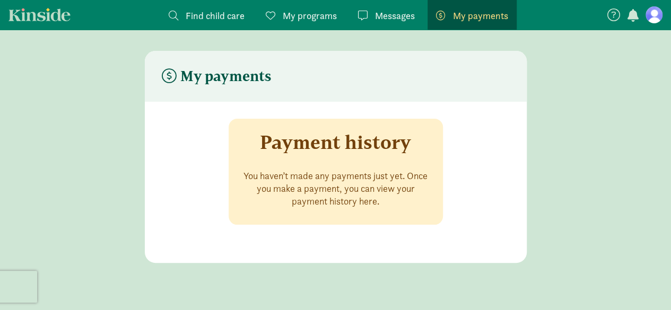
click at [253, 84] on h4 "My payments" at bounding box center [217, 76] width 110 height 17
click at [651, 8] on figure at bounding box center [653, 14] width 17 height 17
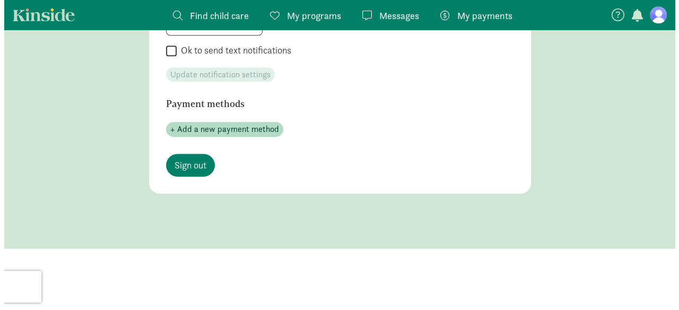
scroll to position [620, 0]
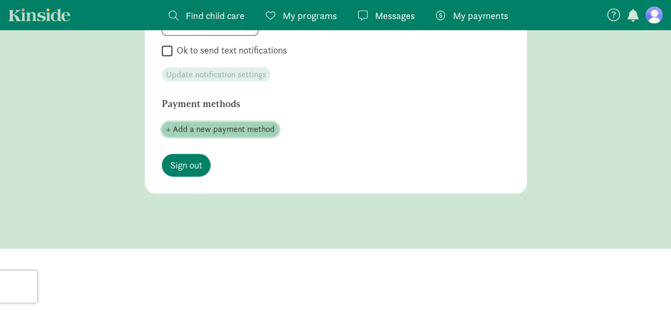
click at [204, 123] on span "+ Add a new payment method" at bounding box center [220, 129] width 109 height 13
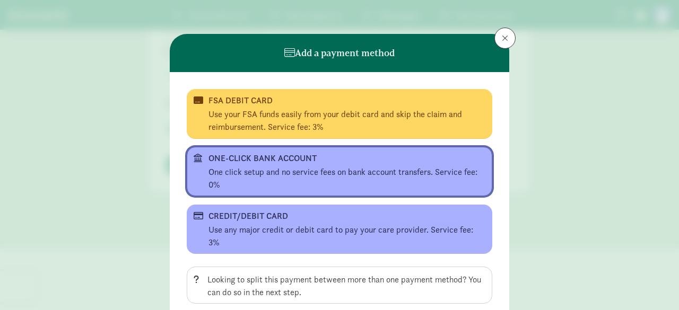
click at [297, 160] on div "ONE-CLICK BANK ACCOUNT" at bounding box center [338, 158] width 260 height 13
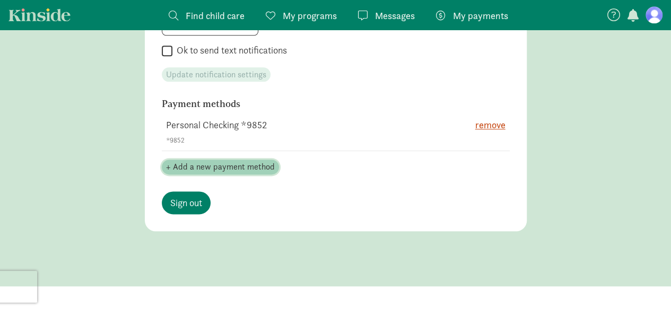
click at [204, 169] on span "+ Add a new payment method" at bounding box center [220, 167] width 109 height 13
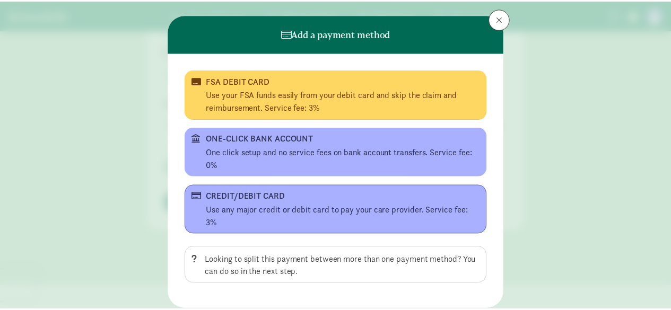
scroll to position [39, 0]
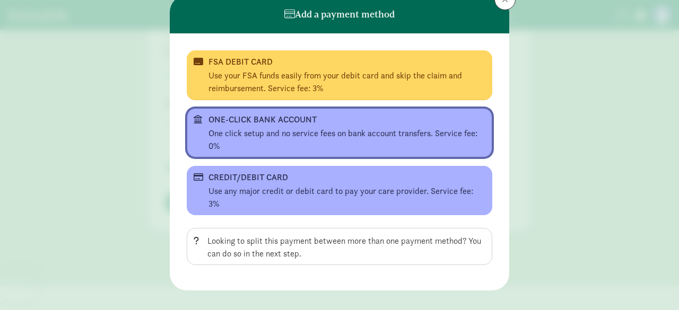
click at [276, 130] on div "One click setup and no service fees on bank account transfers. Service fee: 0%" at bounding box center [346, 139] width 277 height 25
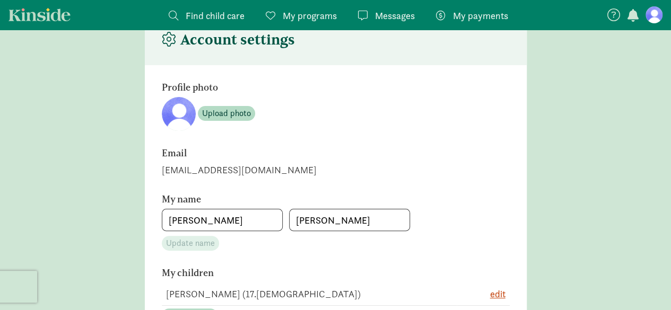
scroll to position [0, 0]
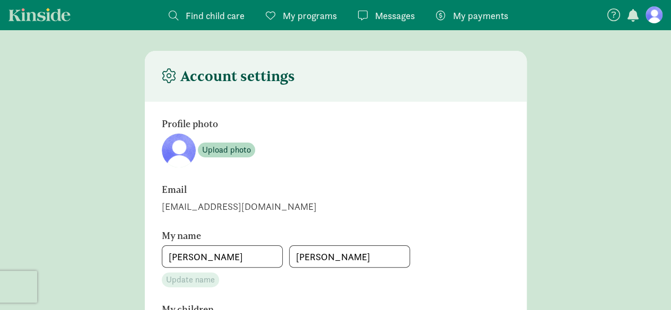
click at [285, 15] on span "My programs" at bounding box center [310, 15] width 54 height 14
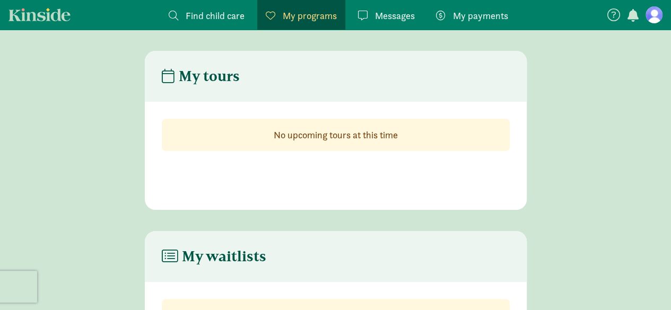
click at [322, 134] on strong "No upcoming tours at this time" at bounding box center [336, 135] width 124 height 12
click at [368, 14] on div "Messages Messages" at bounding box center [386, 15] width 57 height 14
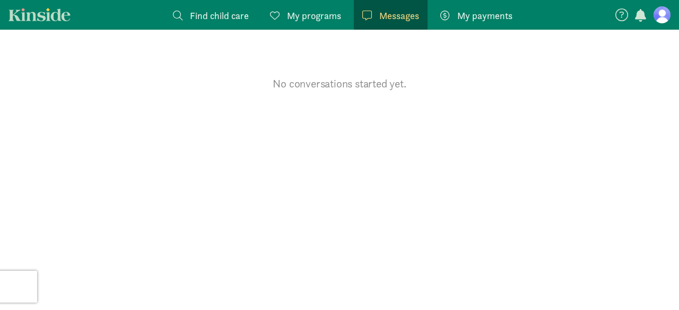
click at [509, 14] on span "My payments" at bounding box center [484, 15] width 55 height 14
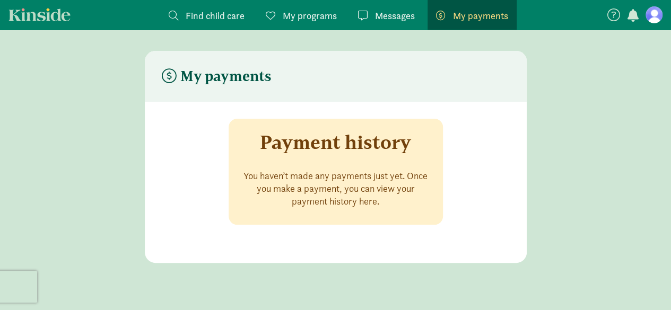
click at [188, 77] on h4 "My payments" at bounding box center [217, 76] width 110 height 17
click at [653, 14] on figure at bounding box center [653, 14] width 17 height 17
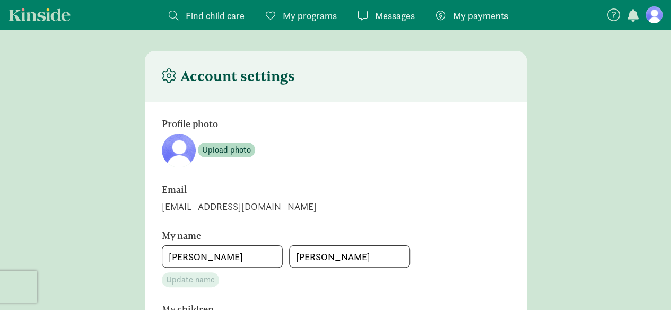
click at [654, 16] on figure at bounding box center [653, 14] width 17 height 17
